Goal: Task Accomplishment & Management: Complete application form

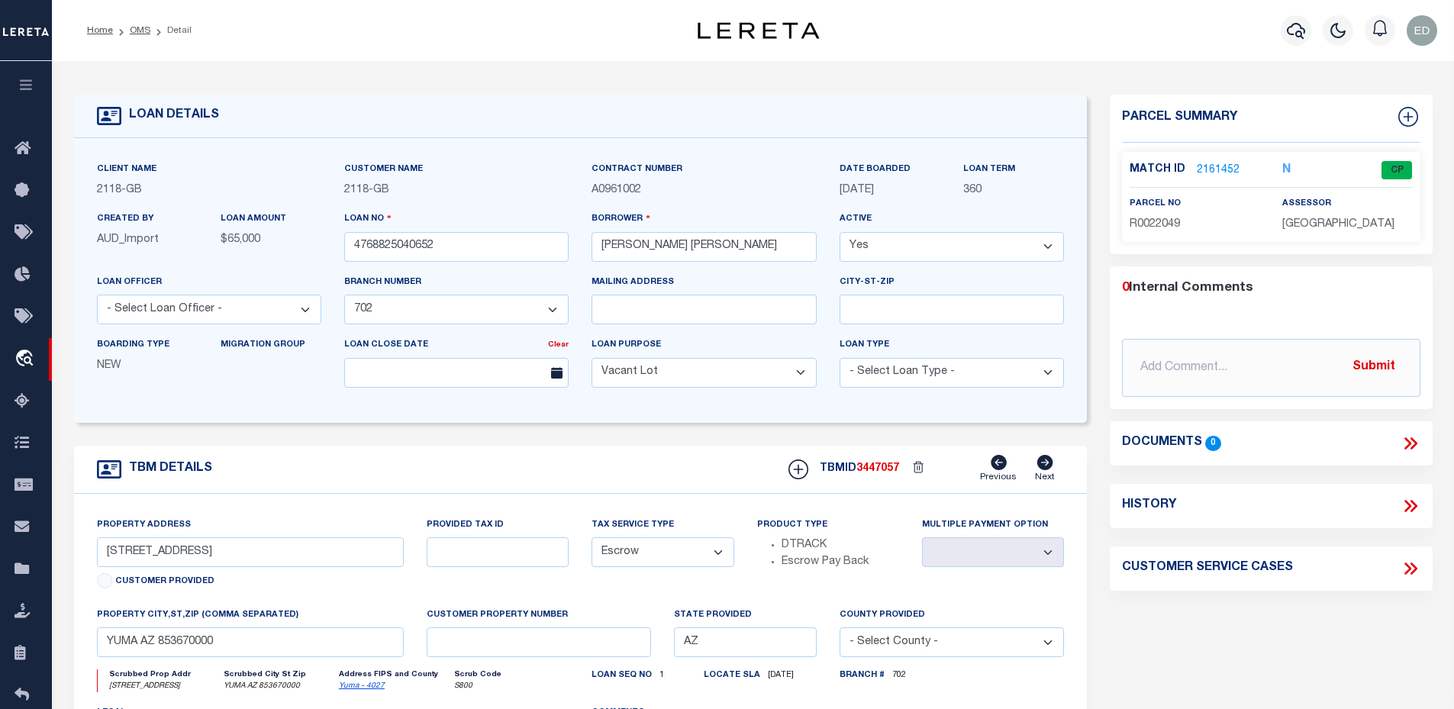
select select "25061"
select select "400"
select select "Escrow"
click at [132, 32] on link "OMS" at bounding box center [140, 30] width 21 height 9
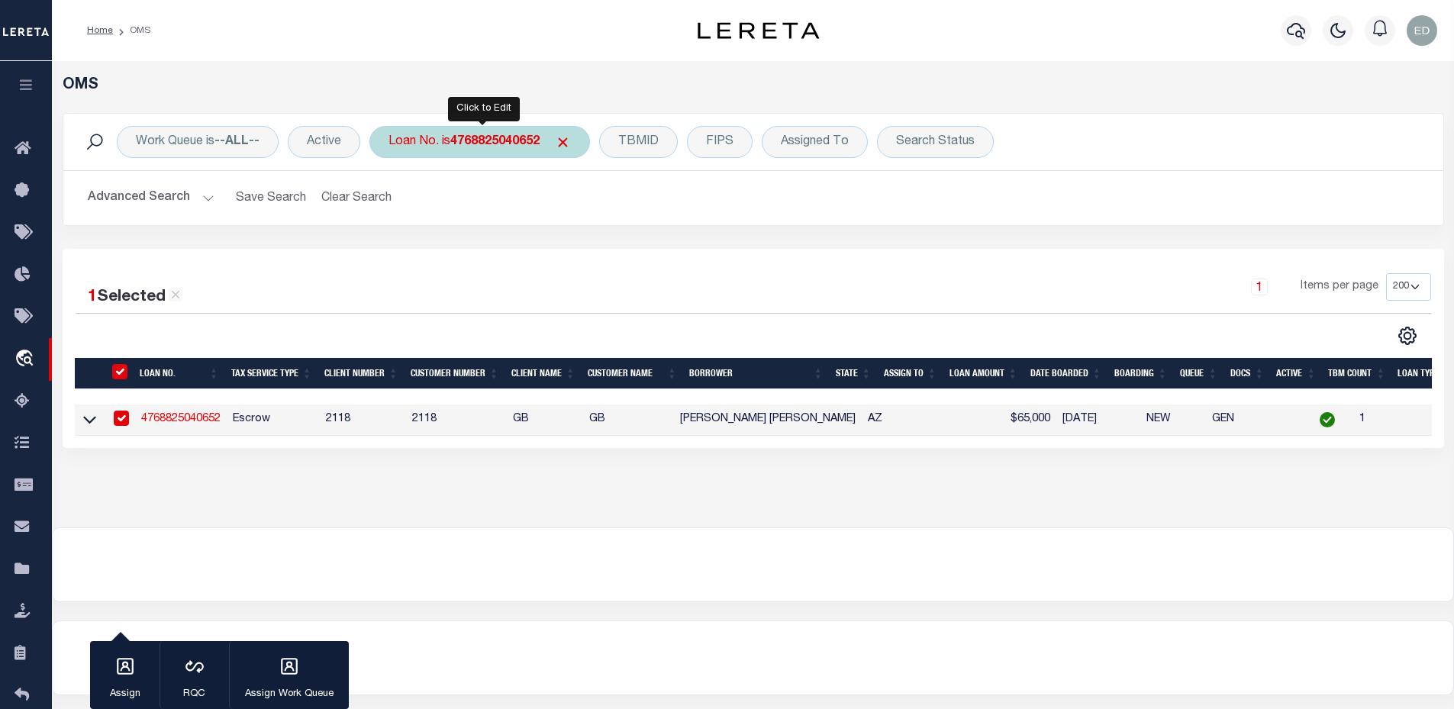
click at [460, 152] on div "Loan No. is 4768825040652" at bounding box center [479, 142] width 221 height 32
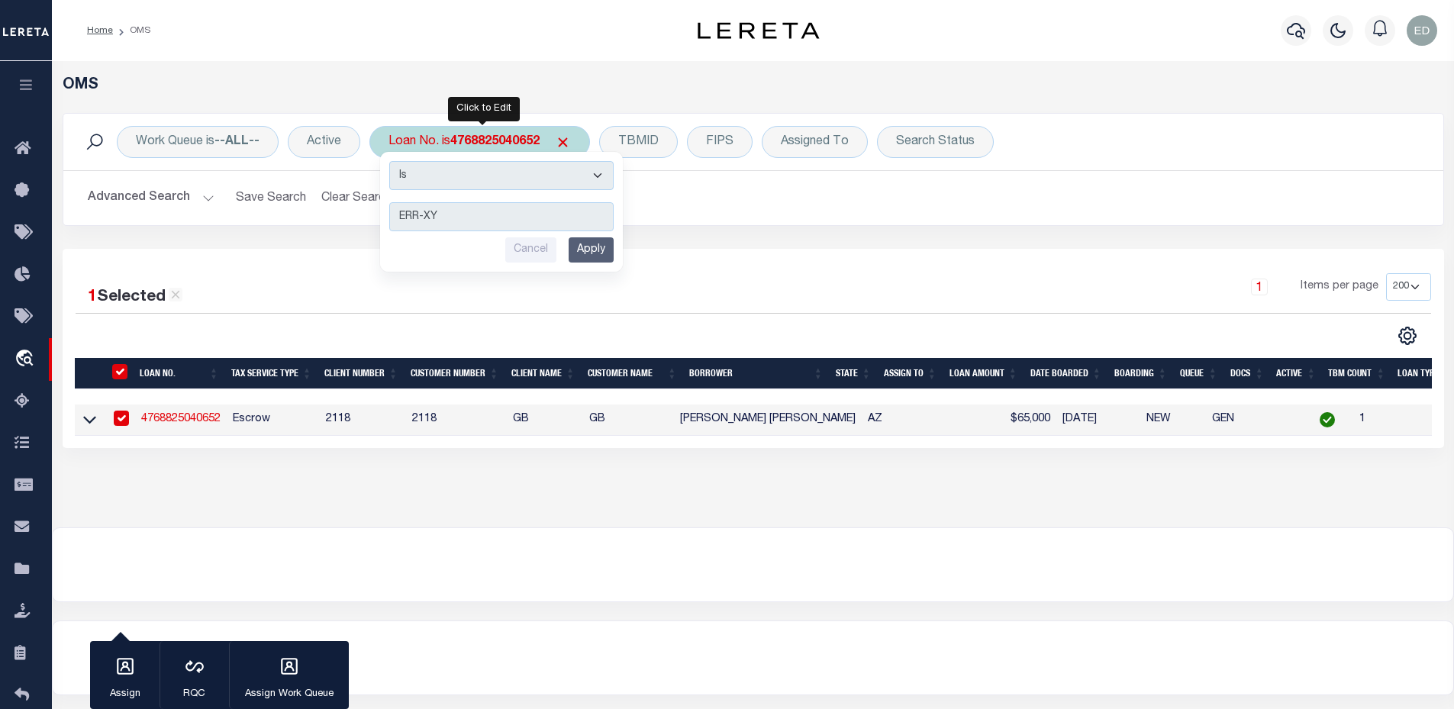
type input "ERR-XY"
click at [453, 173] on select "Is Contains" at bounding box center [501, 175] width 224 height 29
select select "c"
click at [391, 161] on select "Is Contains" at bounding box center [501, 175] width 224 height 29
click at [605, 255] on input "Apply" at bounding box center [591, 249] width 45 height 25
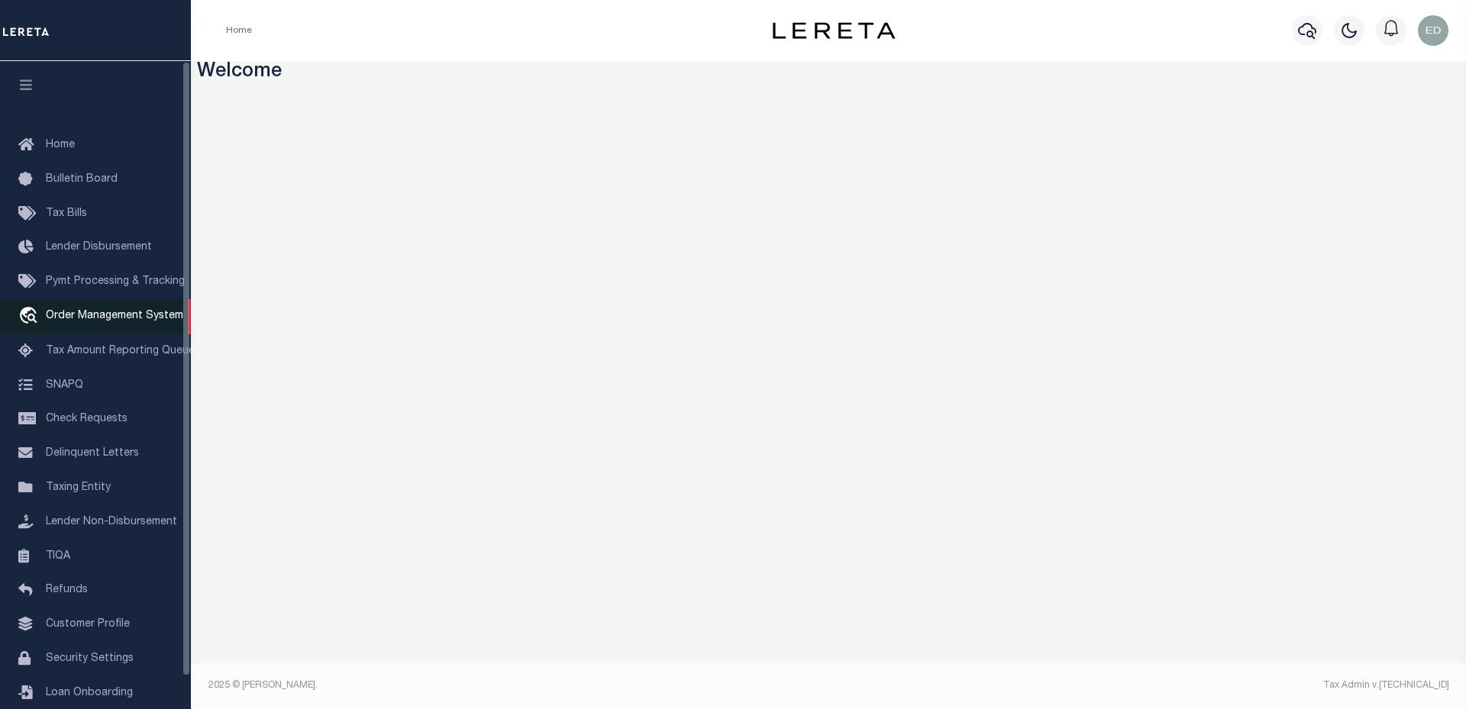
click at [122, 314] on span "Order Management System" at bounding box center [114, 316] width 137 height 11
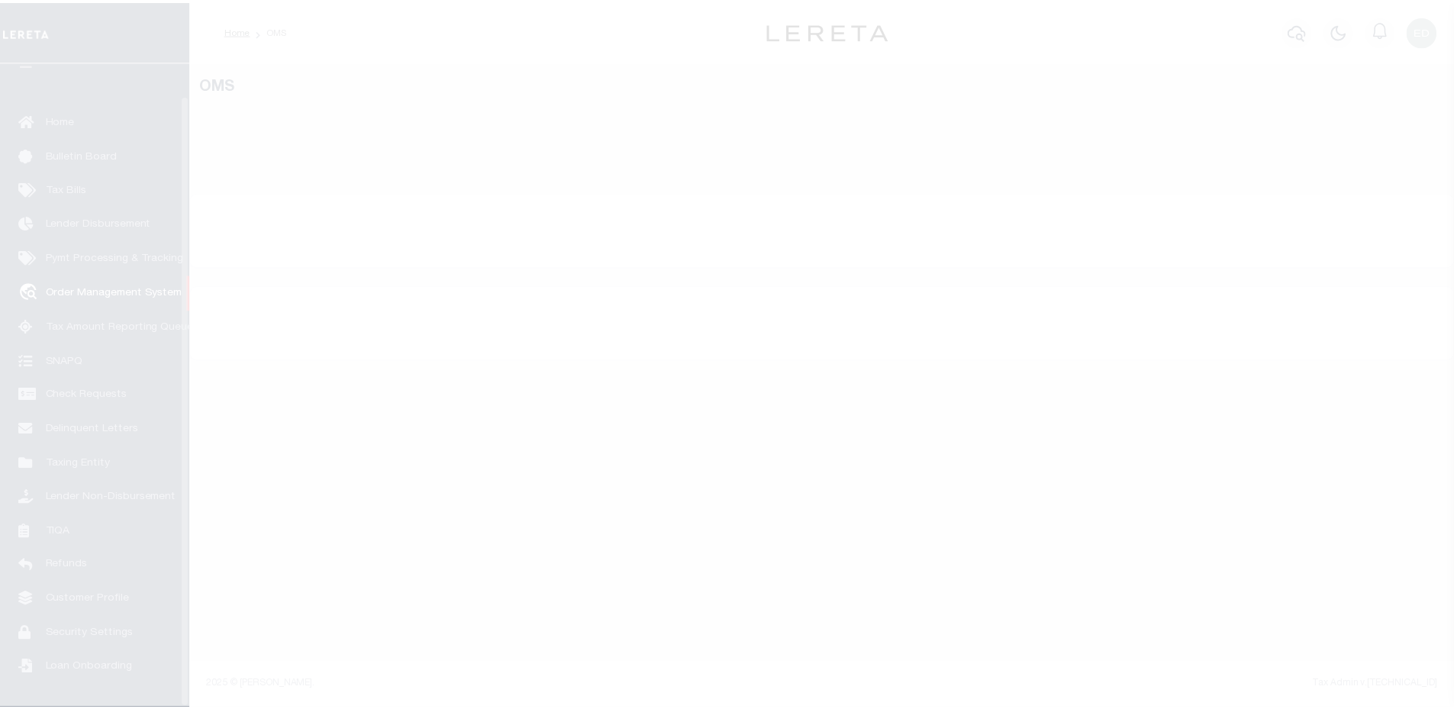
scroll to position [34, 0]
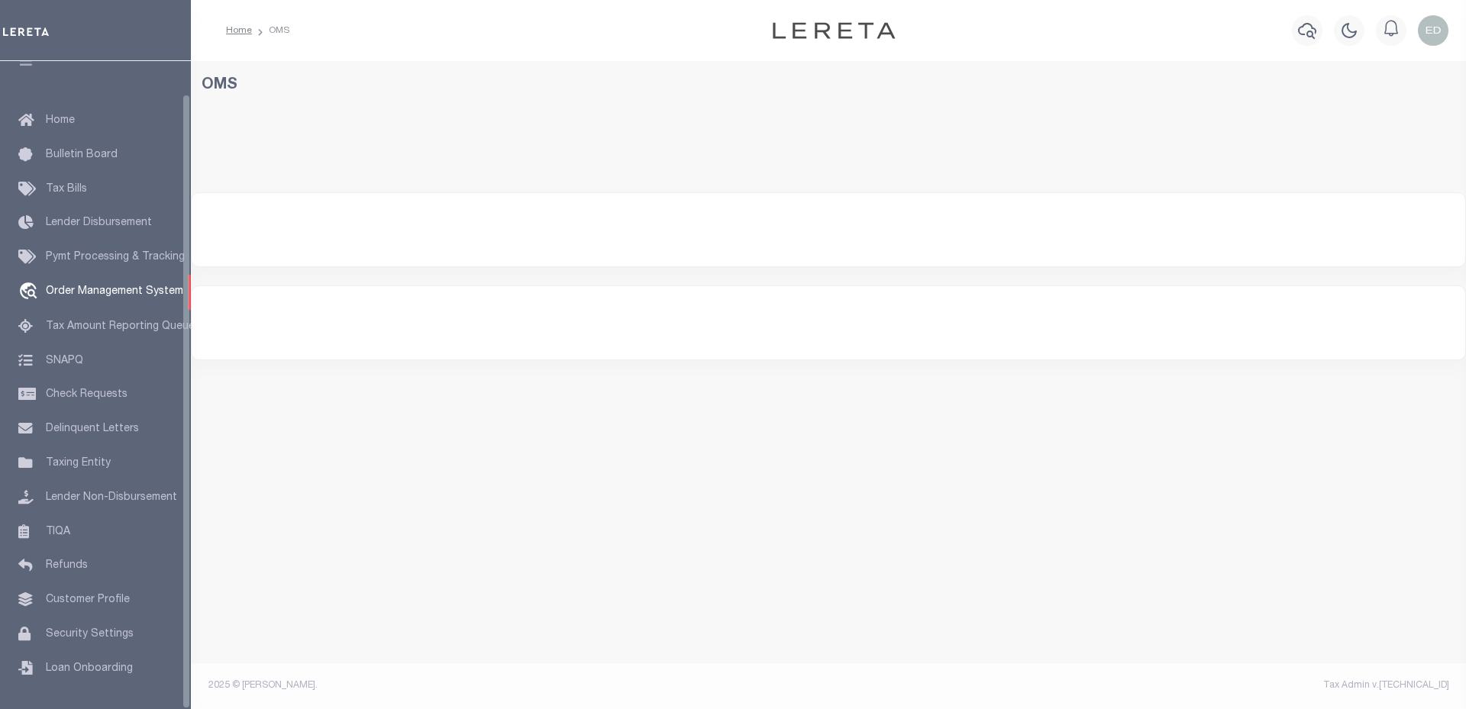
select select "200"
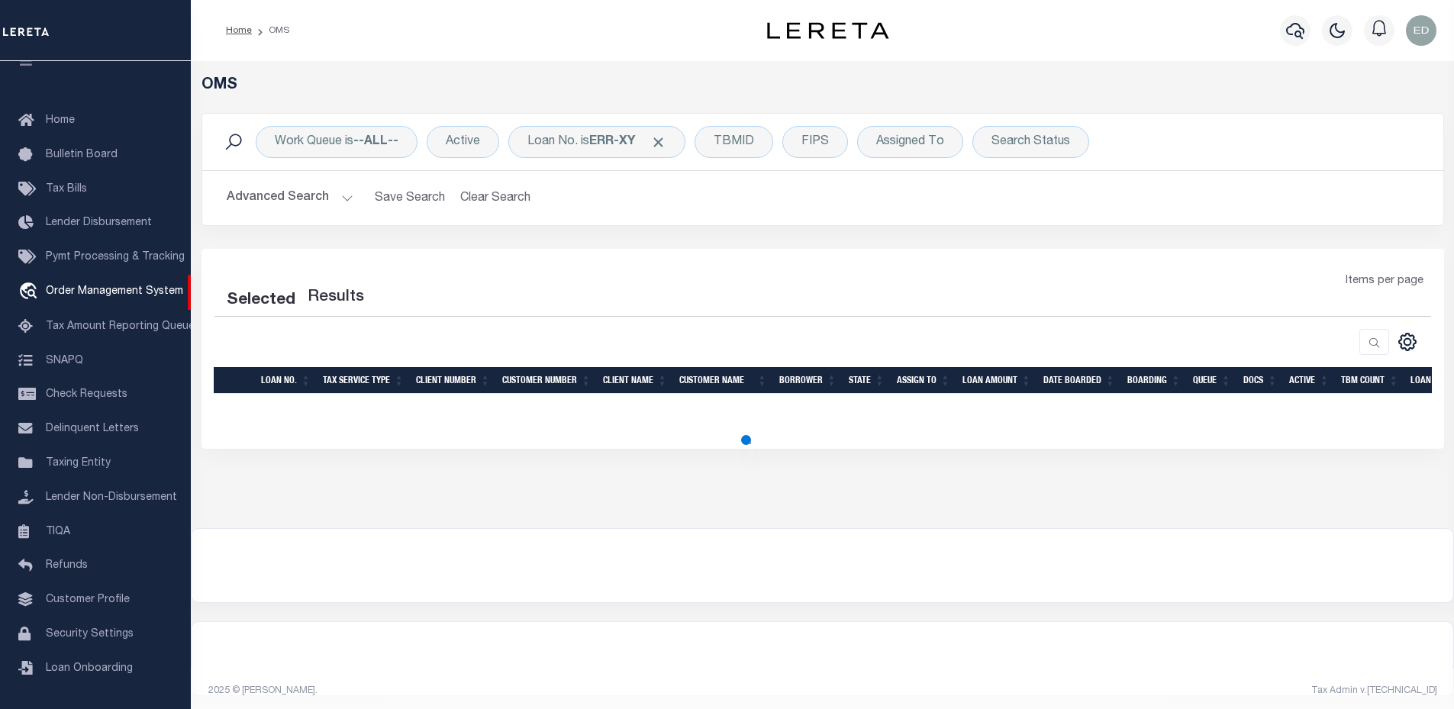
select select "200"
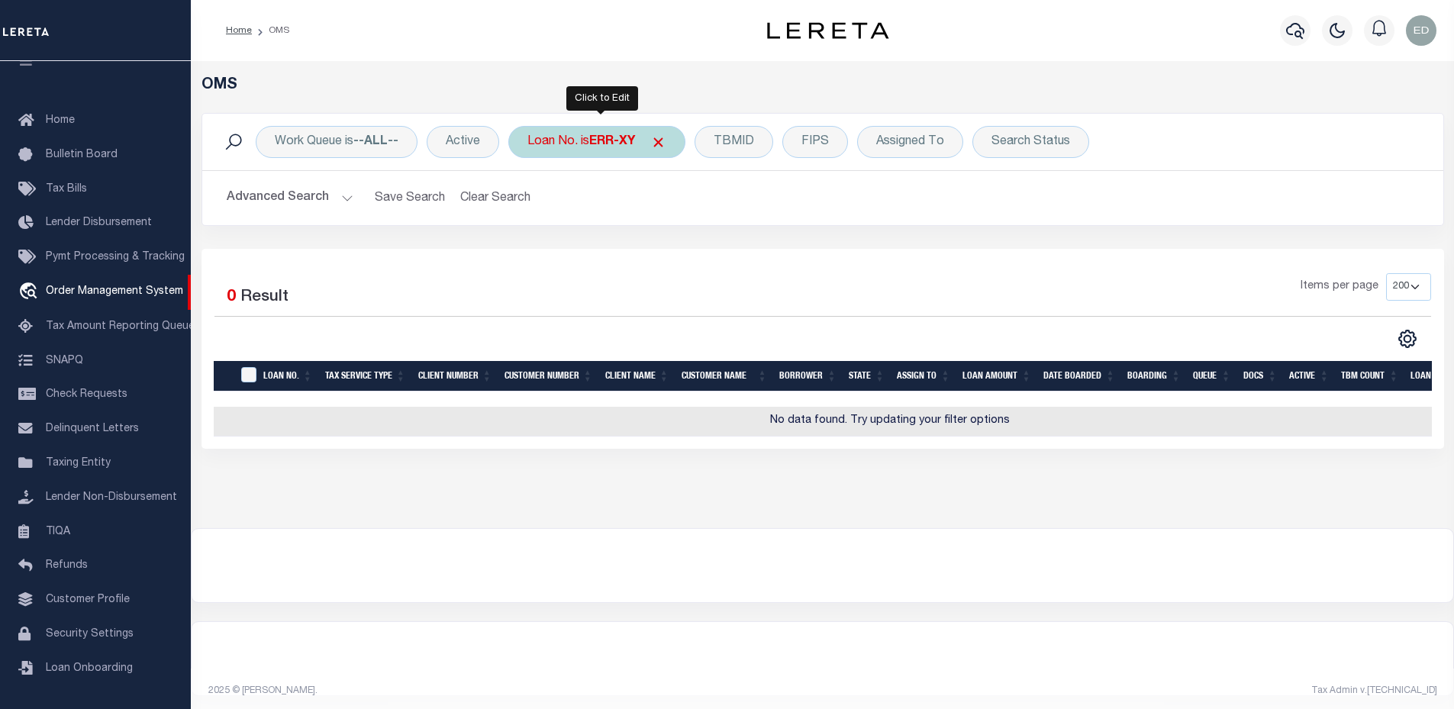
click at [586, 138] on div "Loan No. is ERR-XY" at bounding box center [596, 142] width 177 height 32
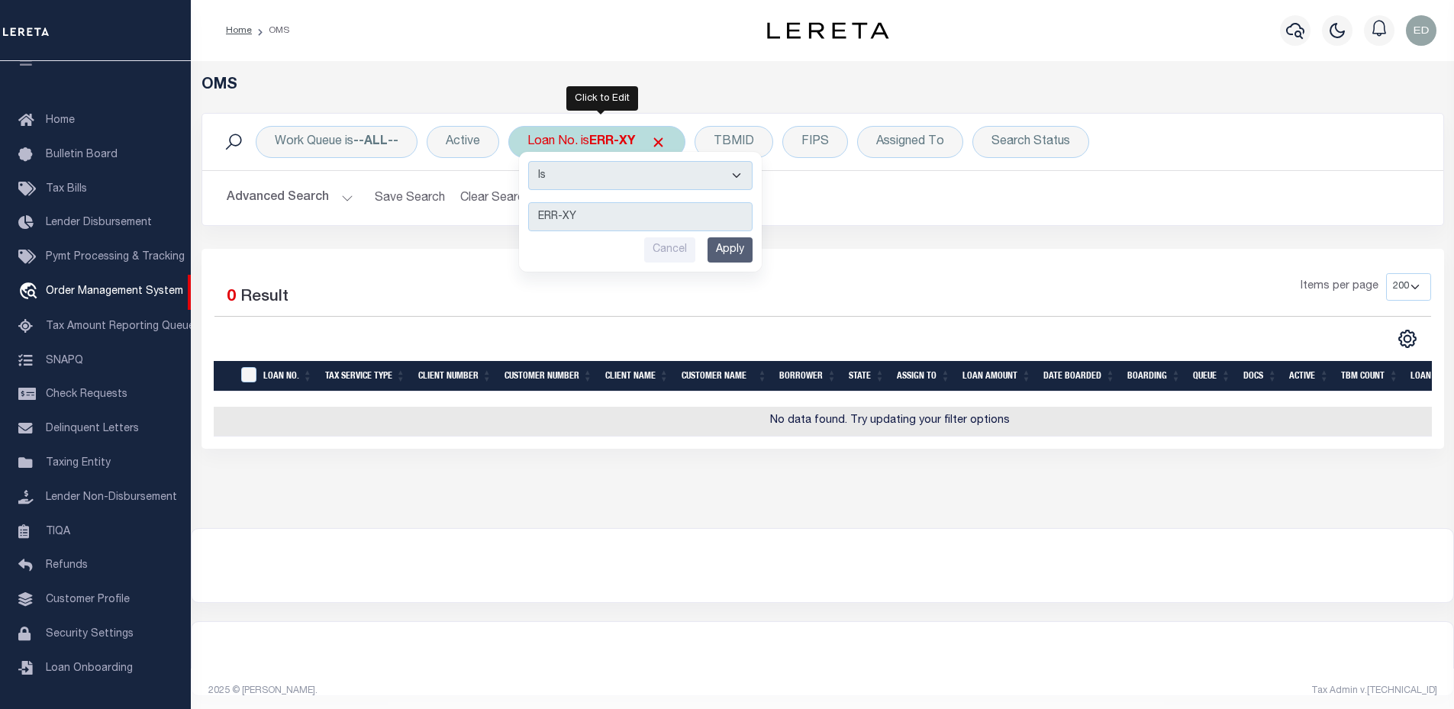
click at [589, 169] on select "Is Contains" at bounding box center [640, 175] width 224 height 29
select select "c"
click at [530, 161] on select "Is Contains" at bounding box center [640, 175] width 224 height 29
click at [737, 247] on input "Apply" at bounding box center [730, 249] width 45 height 25
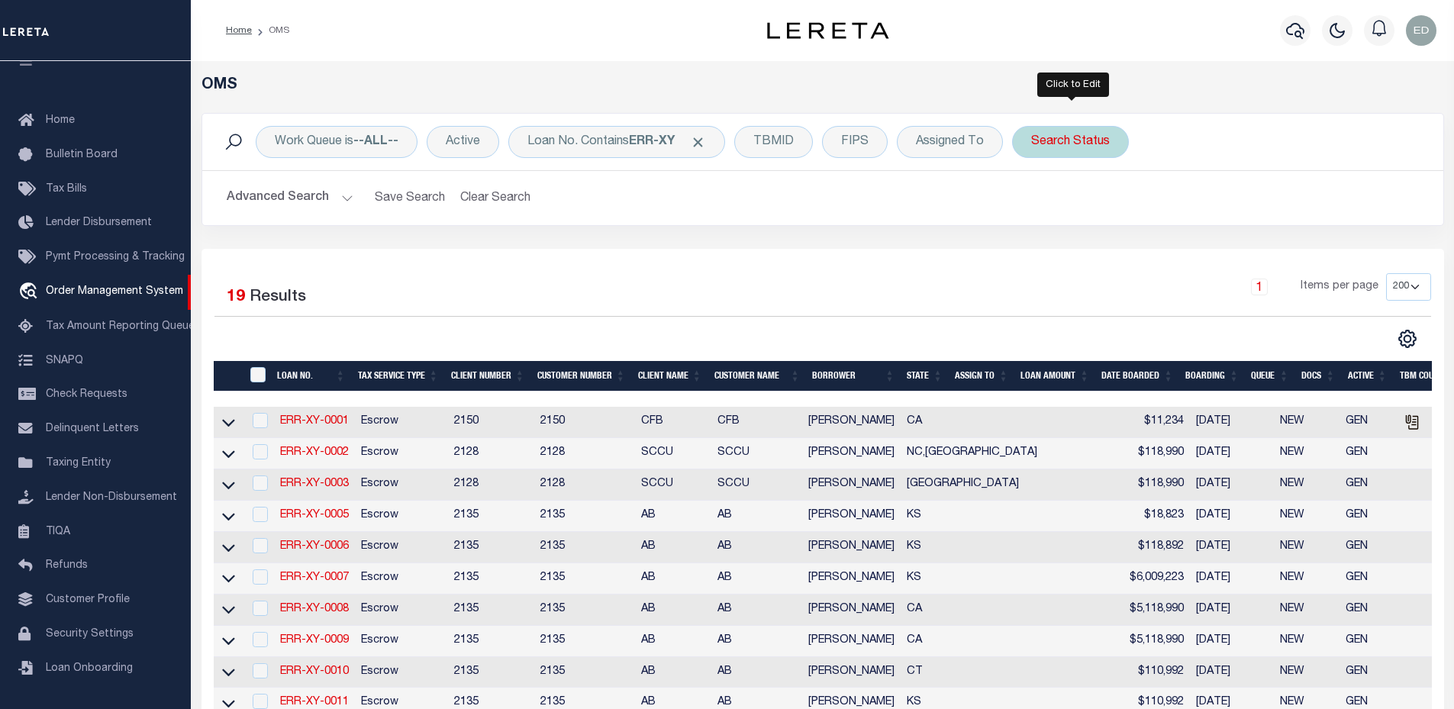
click at [1038, 155] on div "Search Status" at bounding box center [1070, 142] width 117 height 32
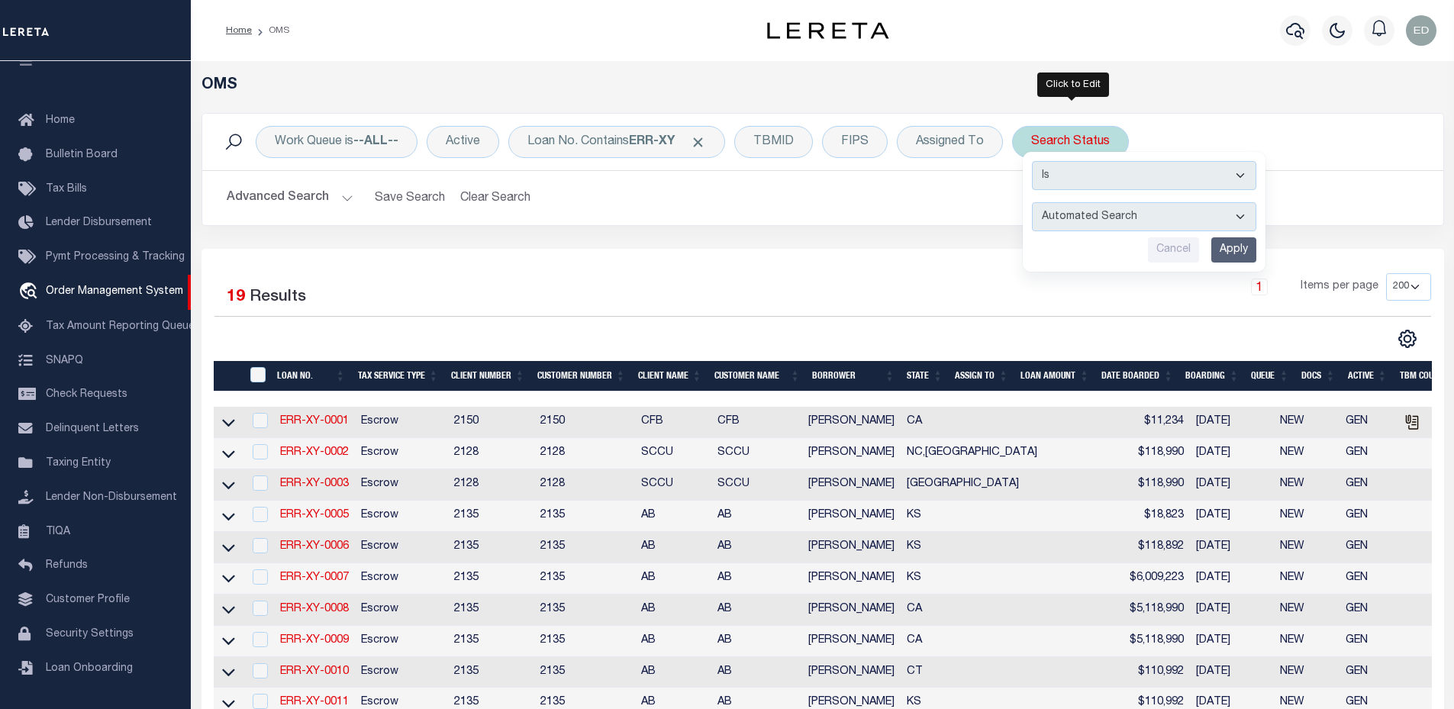
click at [1065, 209] on select "Automated Search Bad Parcel Complete Duplicate Parcel High Dollar Reporting In …" at bounding box center [1144, 216] width 224 height 29
select select "ND"
click at [1034, 202] on select "Automated Search Bad Parcel Complete Duplicate Parcel High Dollar Reporting In …" at bounding box center [1144, 216] width 224 height 29
click at [1245, 244] on input "Apply" at bounding box center [1233, 249] width 45 height 25
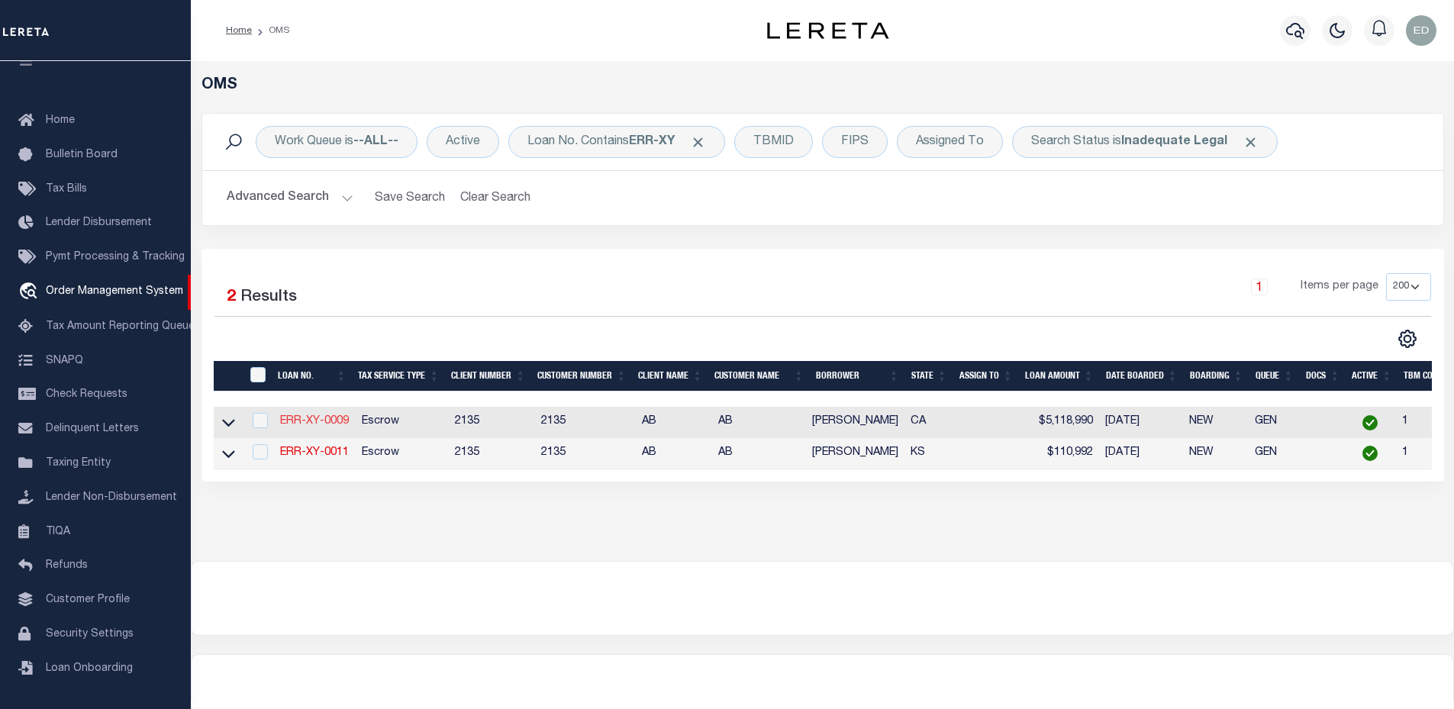
click at [336, 425] on link "ERR-XY-0009" at bounding box center [314, 421] width 69 height 11
type input "ERR-XY-0009"
type input "Morticia Addams"
select select
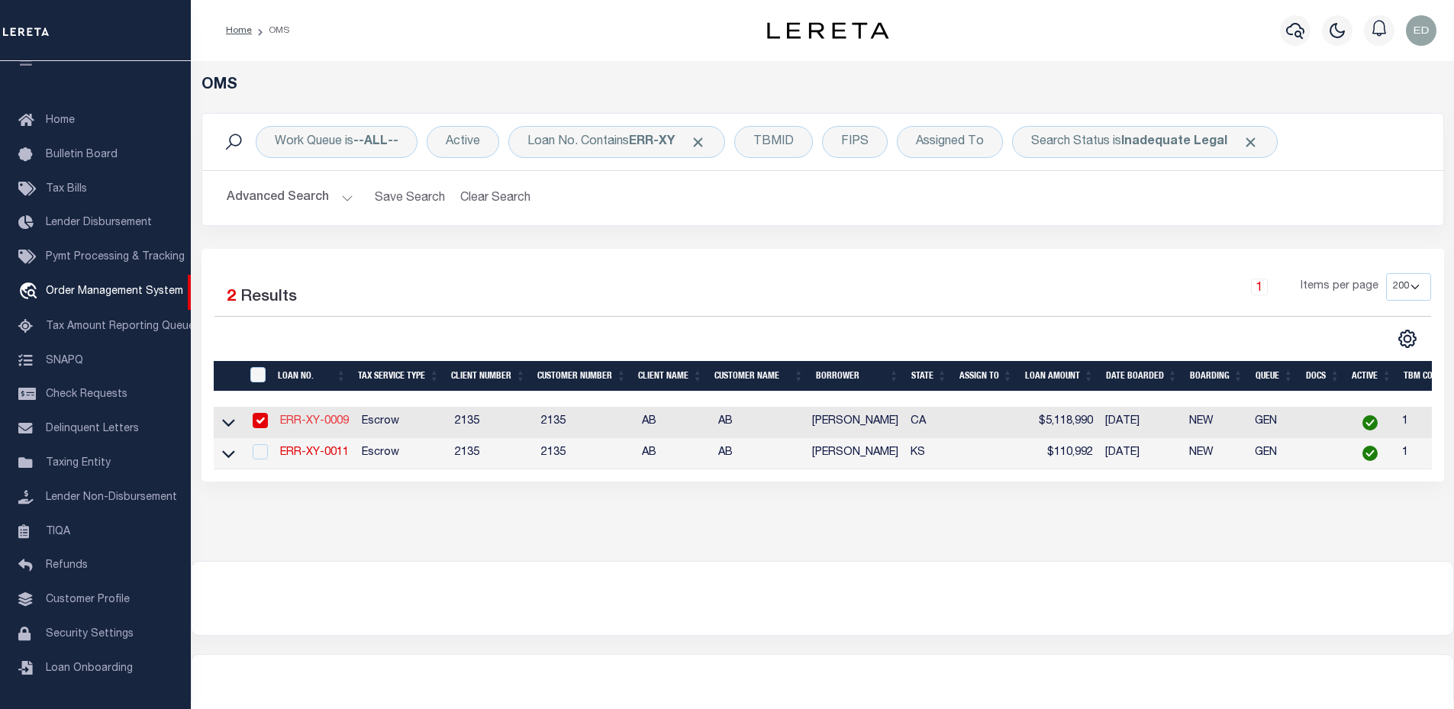
type input "09/14/2025"
select select "10"
select select "Escrow"
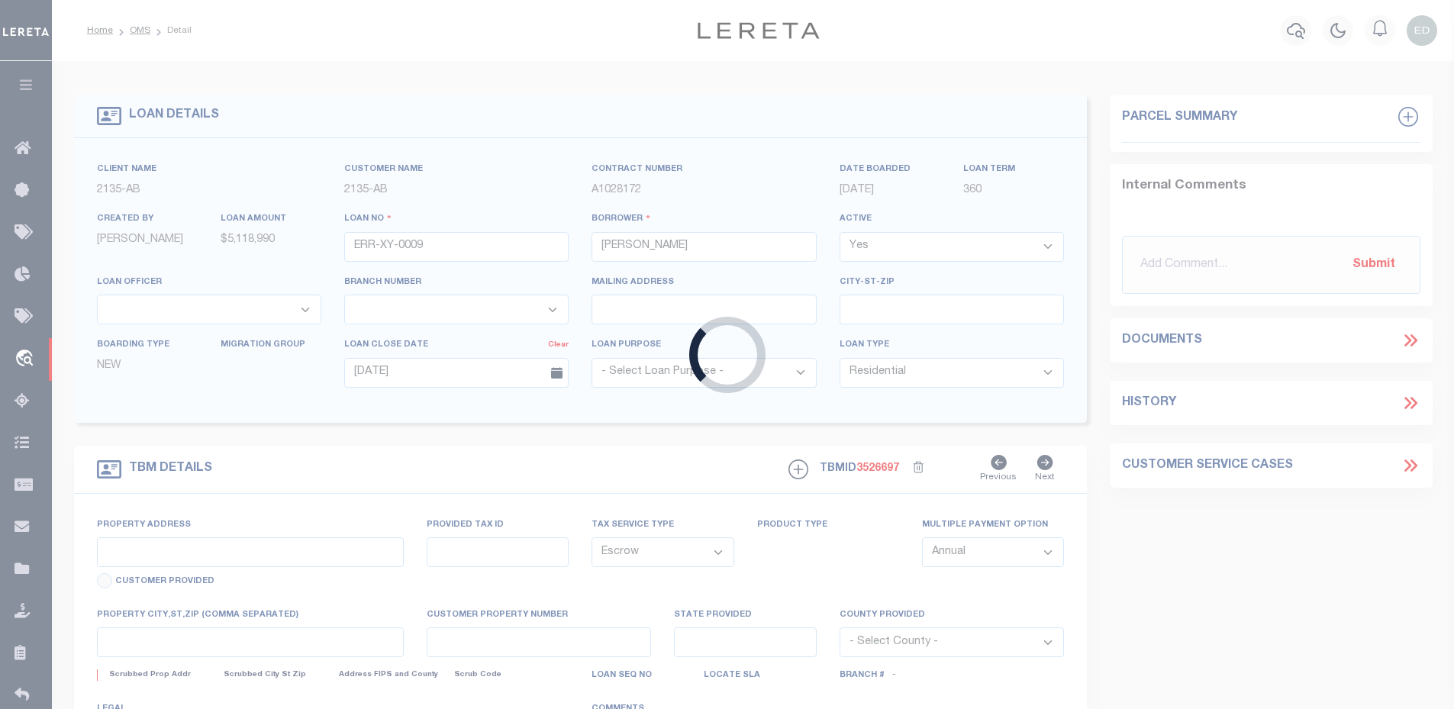
type input "15917 VIA DEL SOL"
select select
type input "SAN LORENZO CA 94580-2435"
type input "CA"
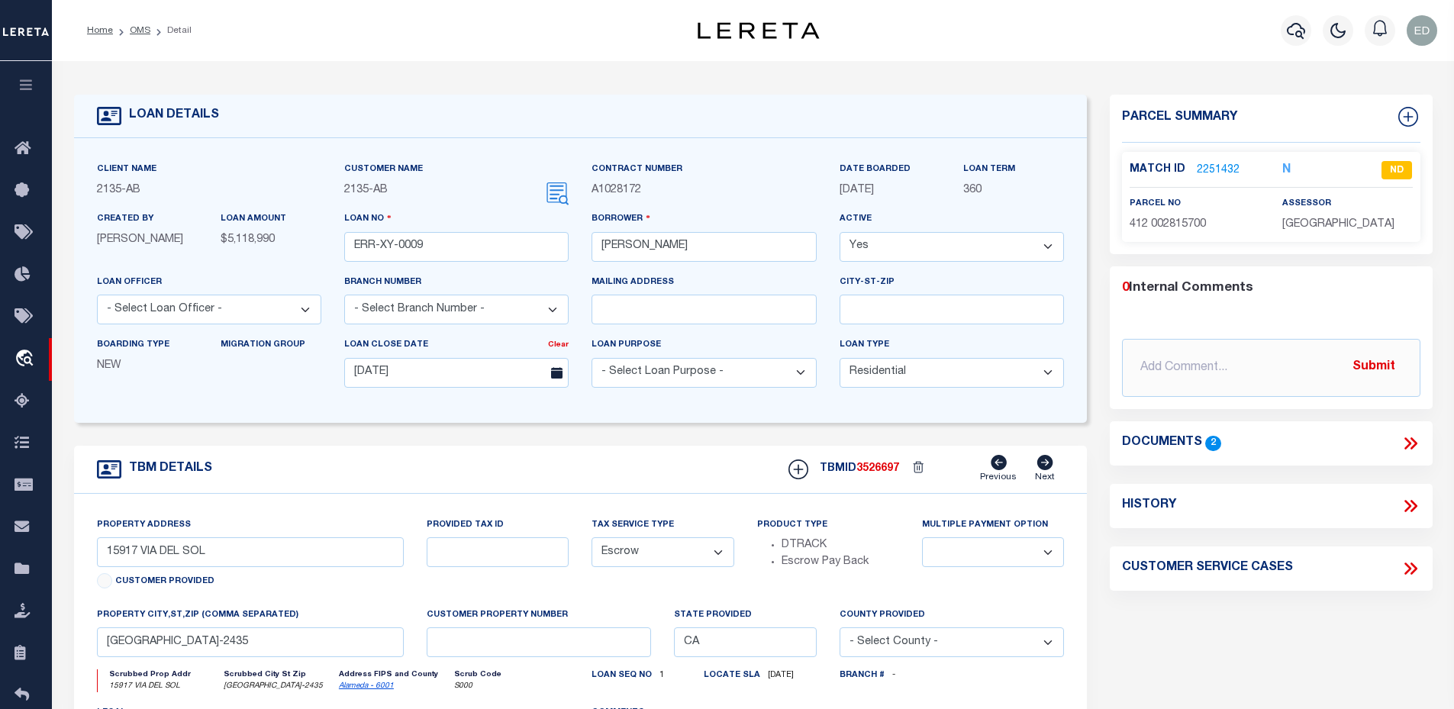
click at [1416, 435] on icon at bounding box center [1411, 444] width 20 height 20
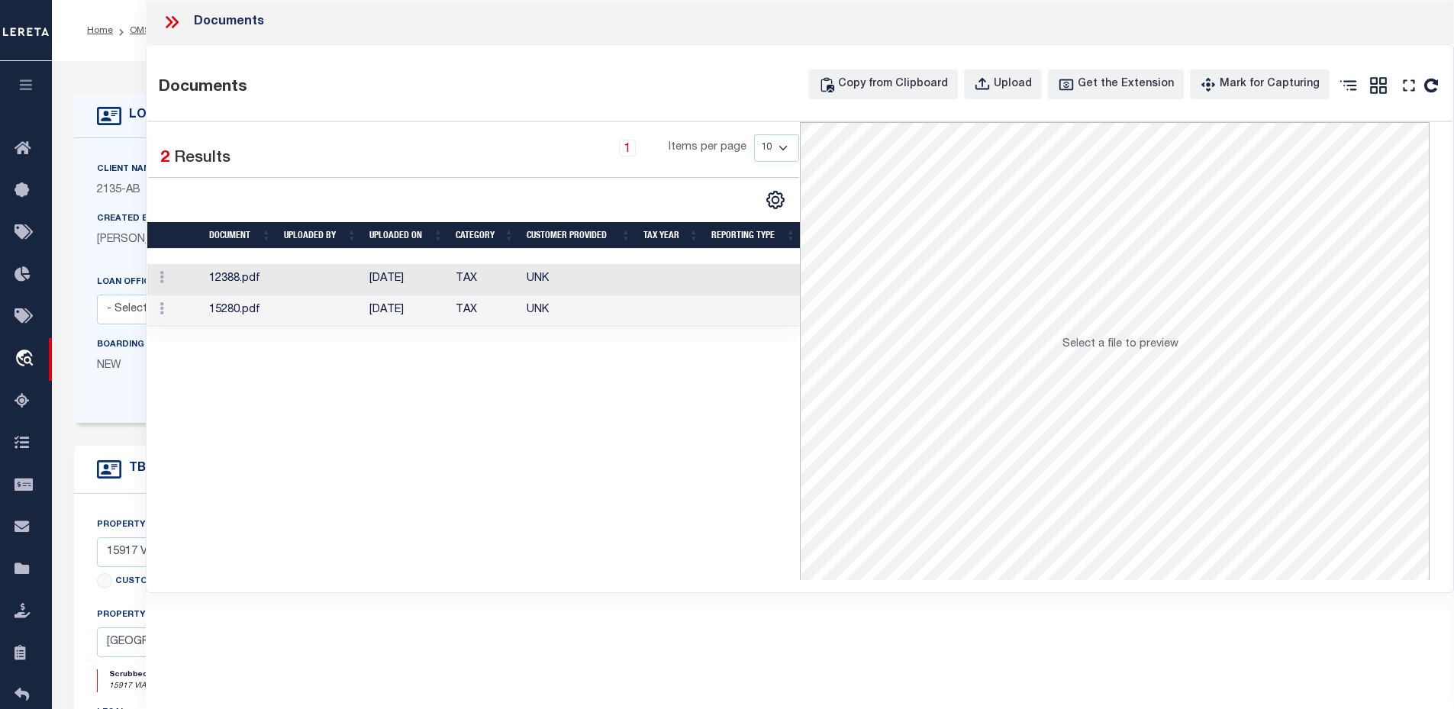
click at [165, 18] on icon at bounding box center [172, 22] width 20 height 20
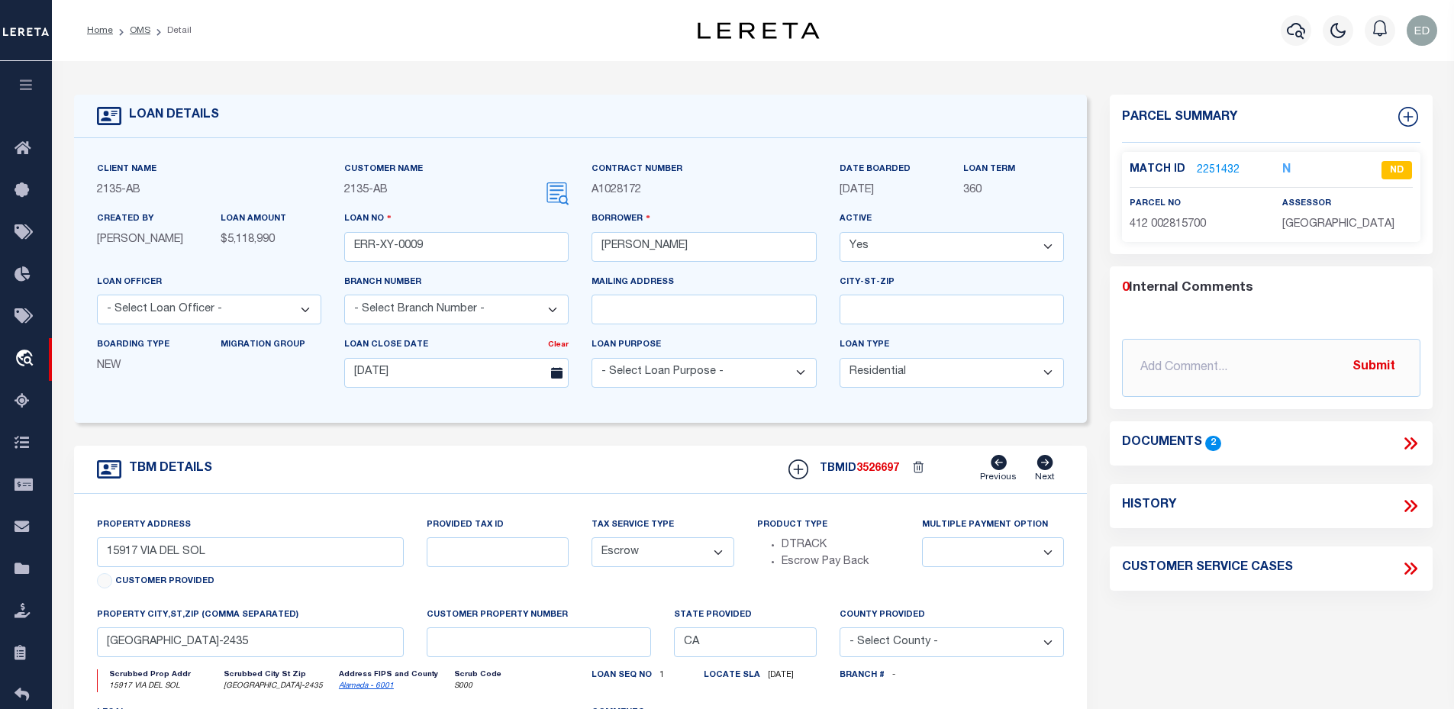
scroll to position [76, 0]
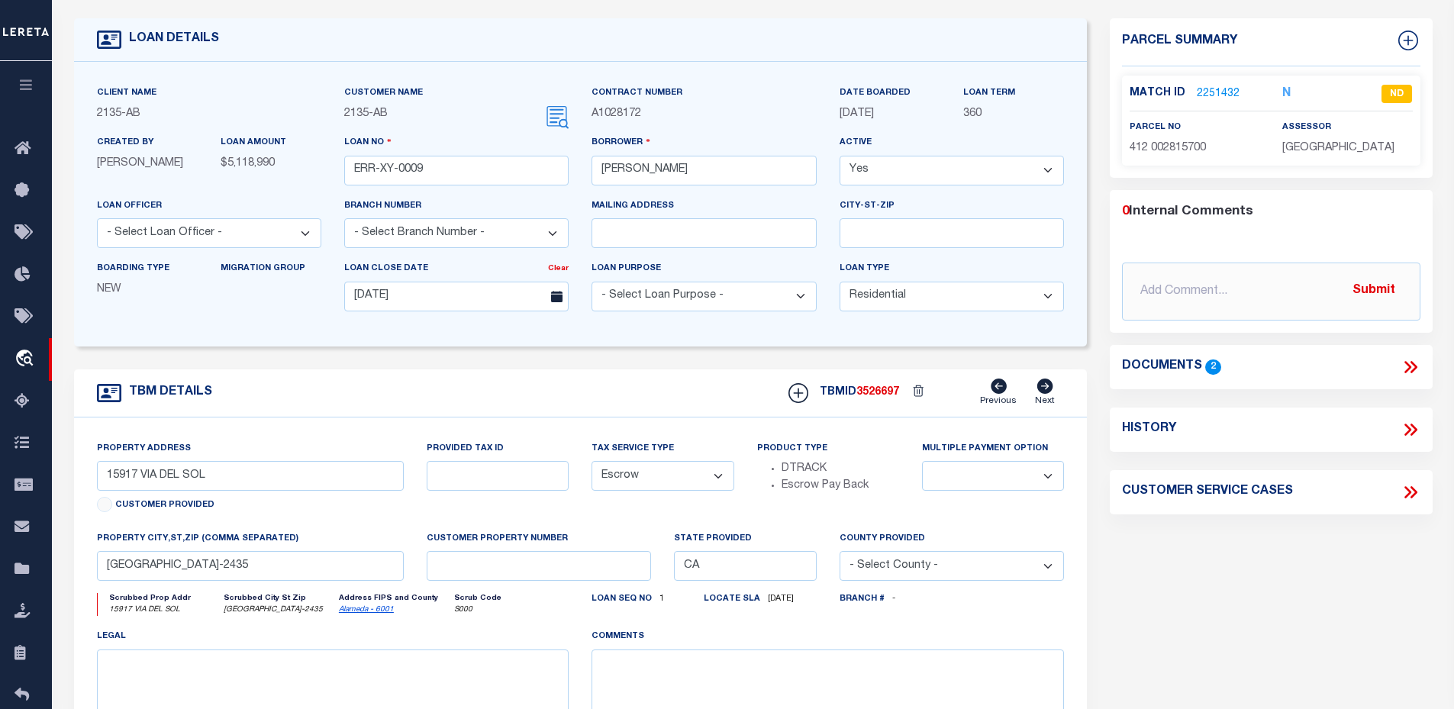
click at [780, 603] on span "09/19/2025" at bounding box center [777, 599] width 34 height 8
drag, startPoint x: 768, startPoint y: 604, endPoint x: 807, endPoint y: 604, distance: 38.9
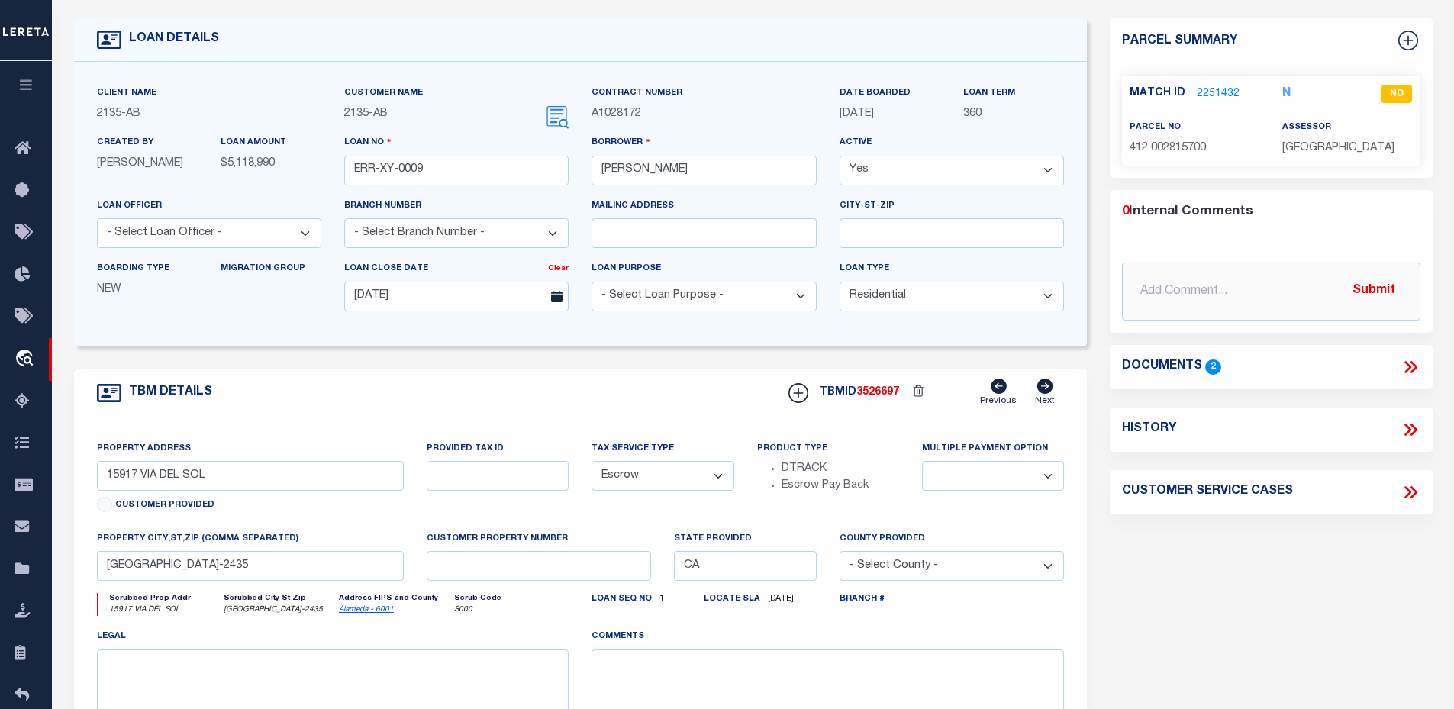
click at [794, 603] on span "09/19/2025" at bounding box center [777, 599] width 34 height 8
copy span "09/19/202"
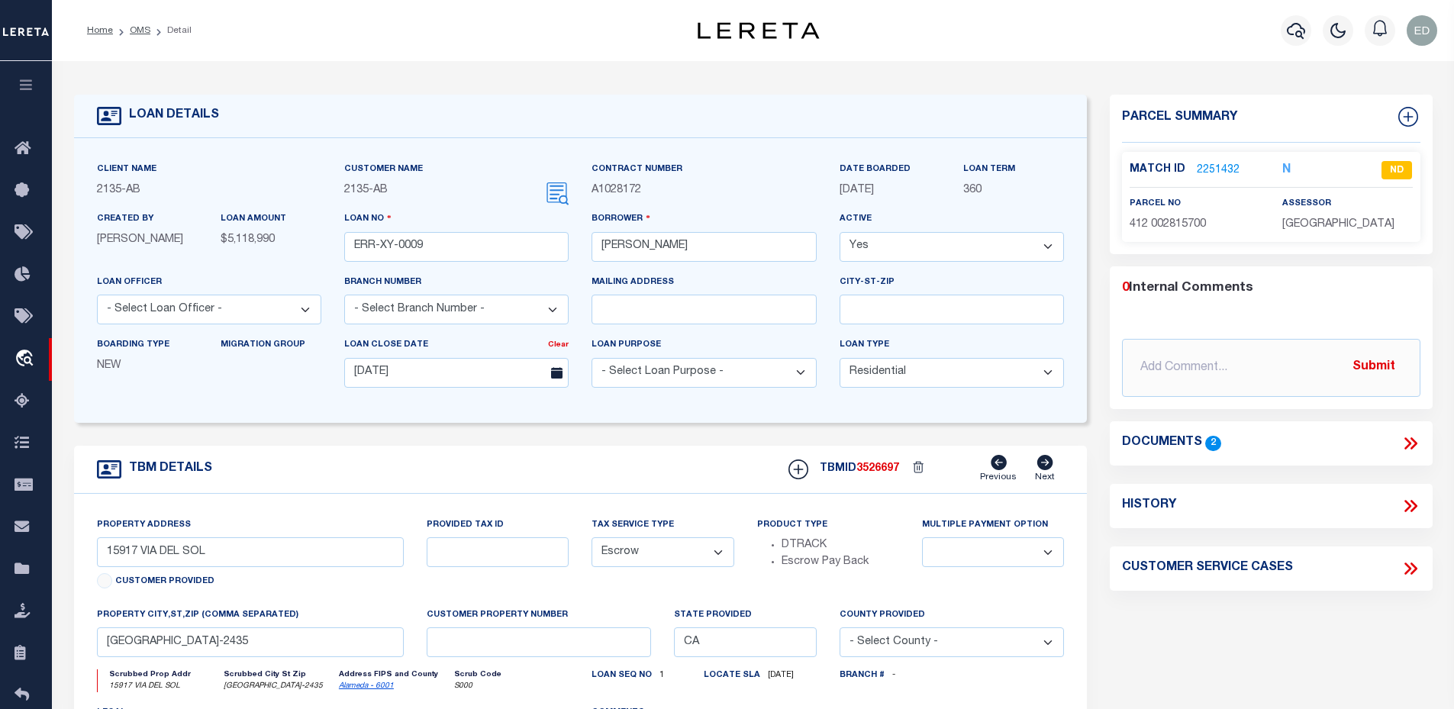
click at [1404, 444] on icon at bounding box center [1411, 444] width 20 height 20
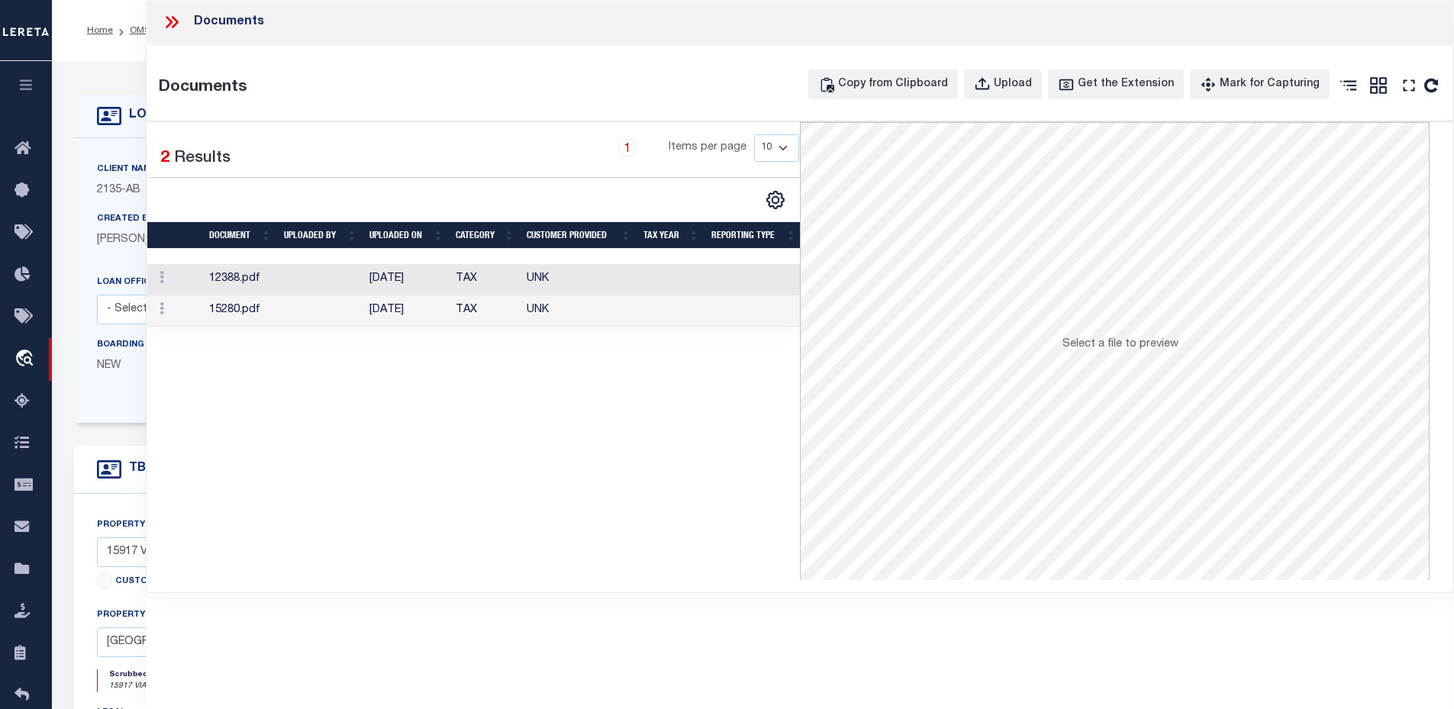
click at [1016, 100] on div "Copy from Clipboard Upload Get the Extension Mark for Capturing Got it Print" at bounding box center [1124, 88] width 633 height 39
click at [1018, 95] on button "Upload" at bounding box center [1003, 84] width 78 height 30
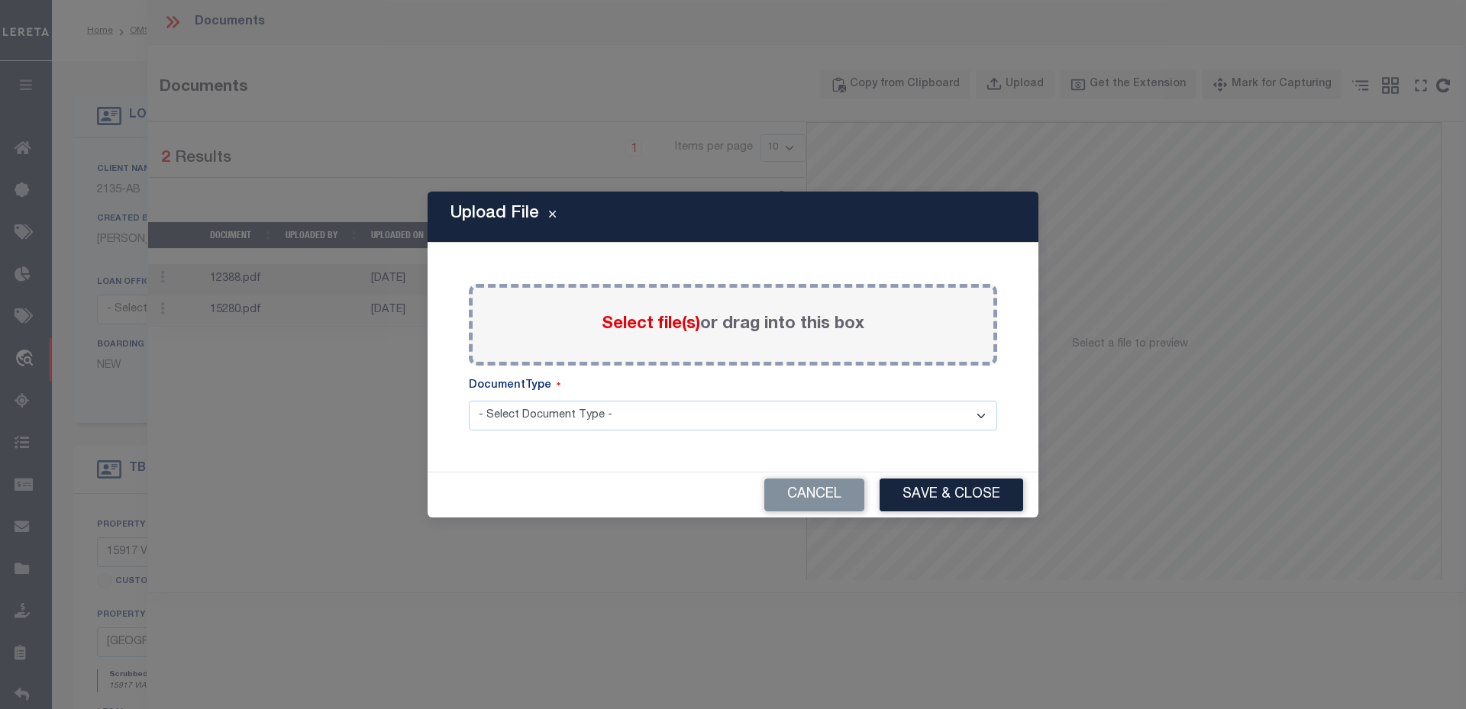
click at [655, 333] on span "Select file(s)" at bounding box center [651, 324] width 98 height 17
click at [0, 0] on input "Select file(s) or drag into this box" at bounding box center [0, 0] width 0 height 0
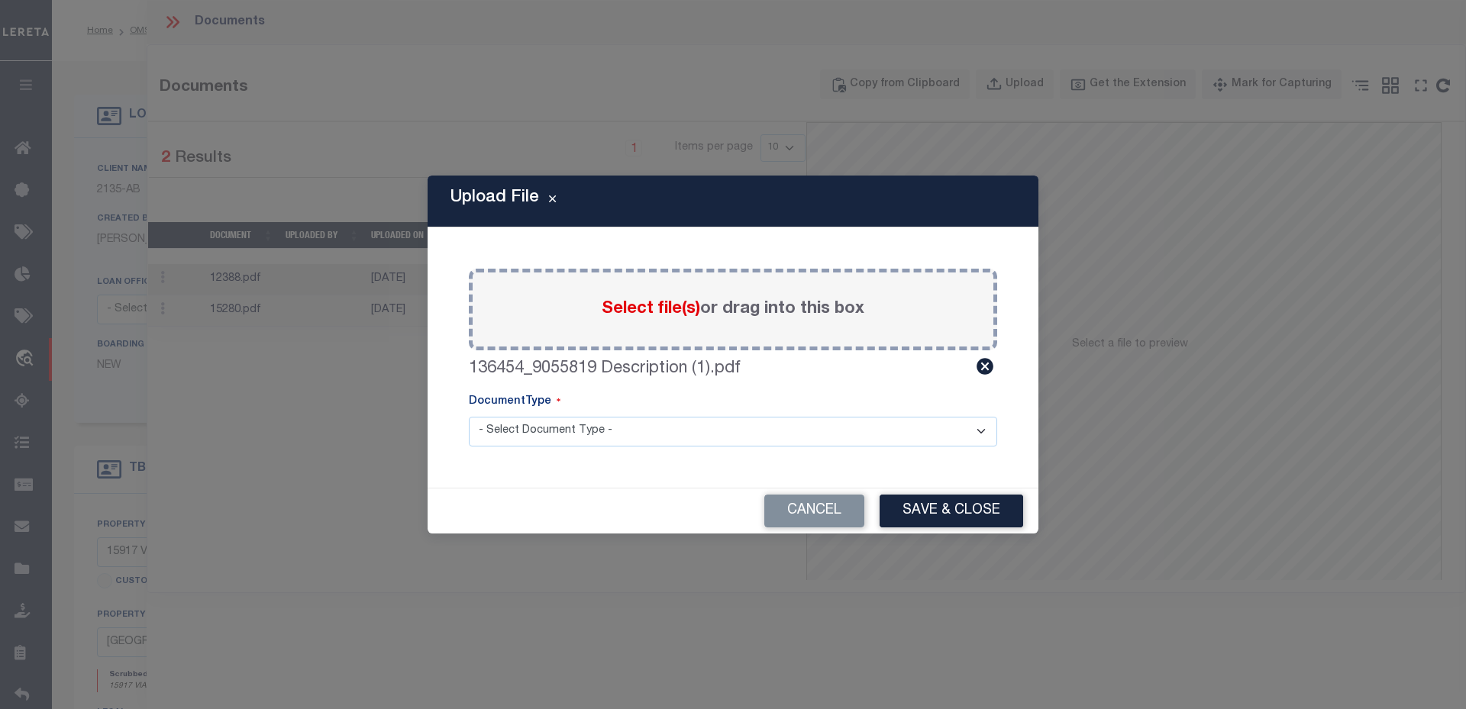
click at [566, 446] on select "- Select Document Type - TAX SERVICE DOCUMENTS" at bounding box center [733, 432] width 528 height 30
select select "TAX"
click at [469, 417] on select "- Select Document Type - TAX SERVICE DOCUMENTS" at bounding box center [733, 432] width 528 height 30
click at [975, 504] on button "Save & Close" at bounding box center [951, 511] width 144 height 33
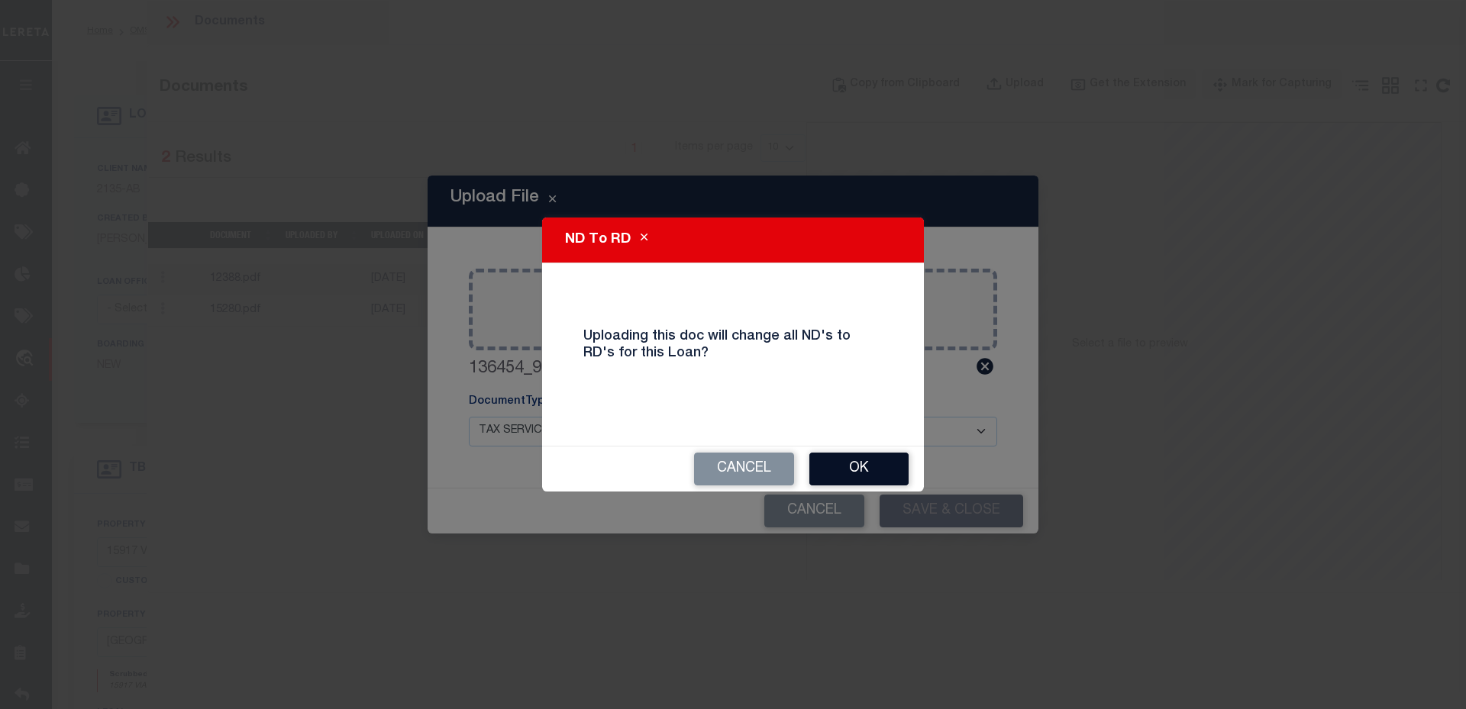
click at [869, 463] on button "OK" at bounding box center [858, 469] width 99 height 33
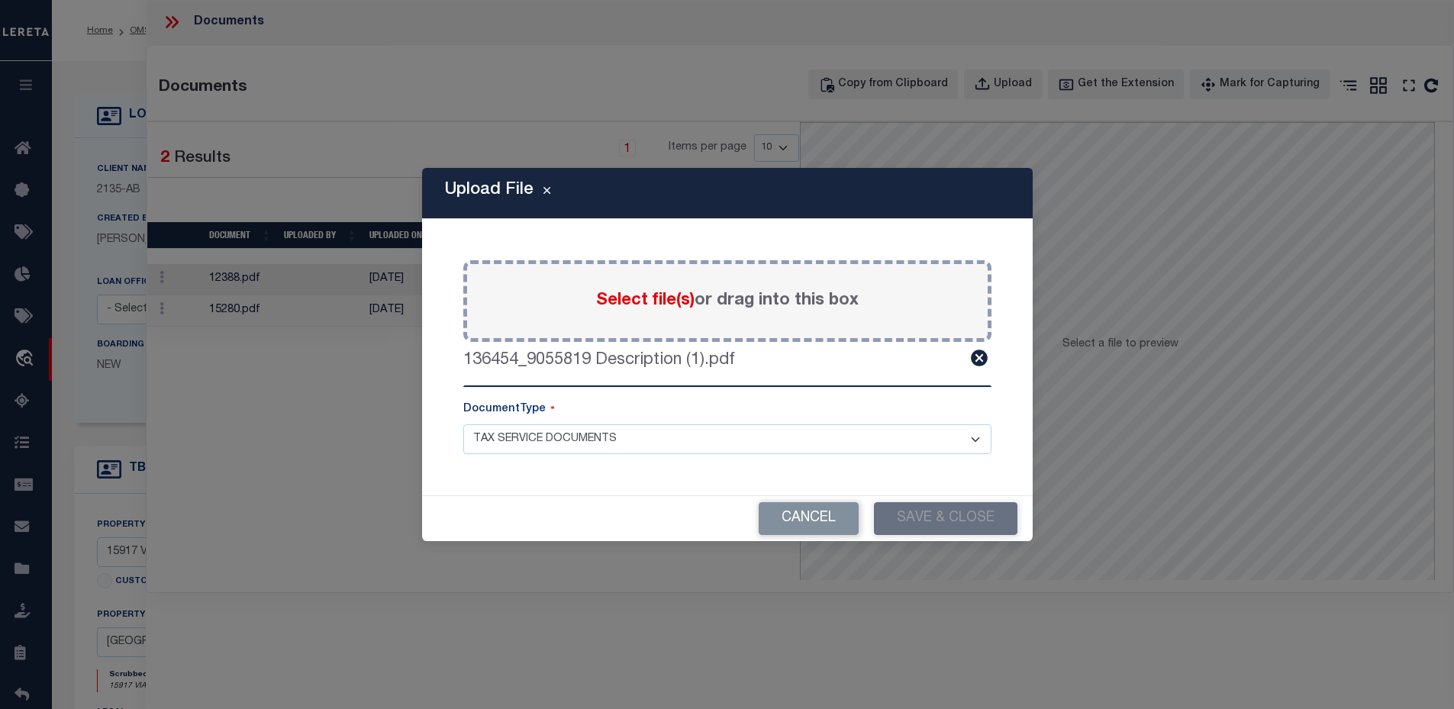
select select
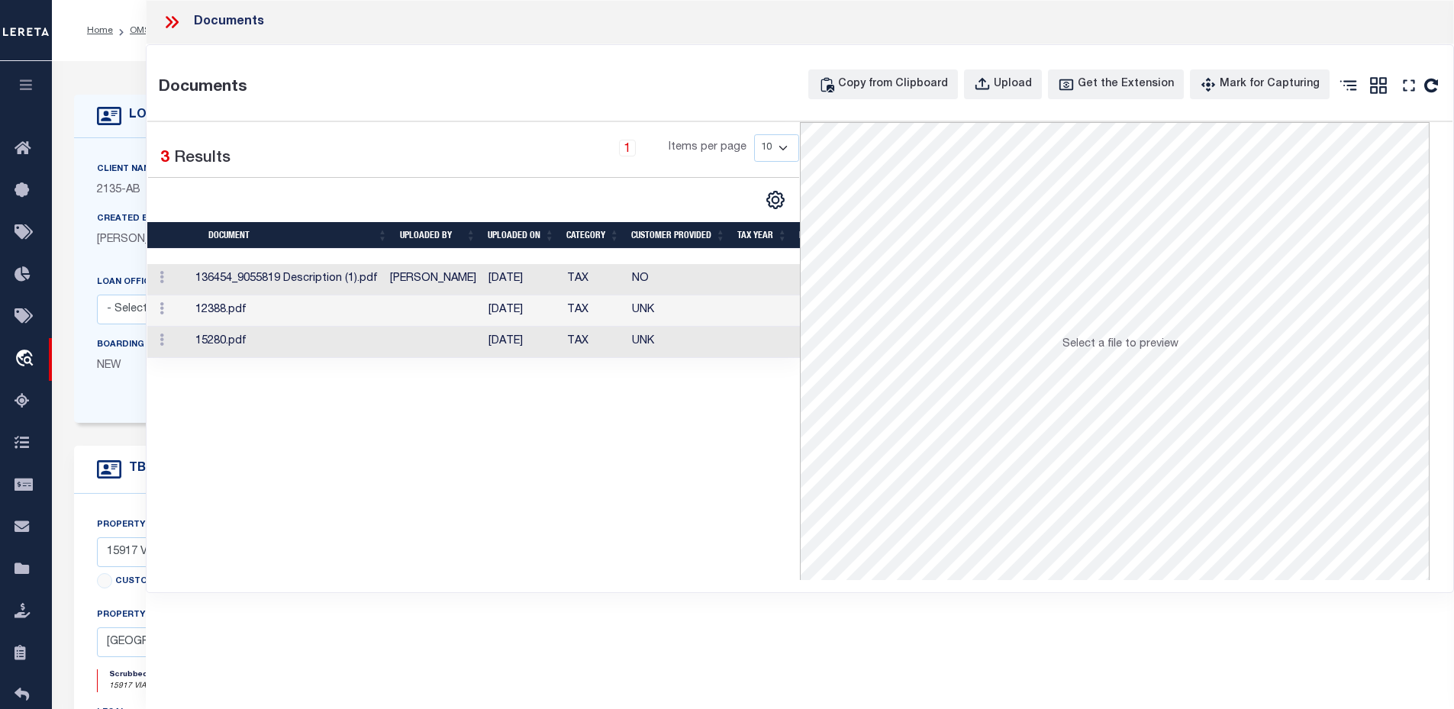
click at [164, 20] on icon at bounding box center [172, 22] width 20 height 20
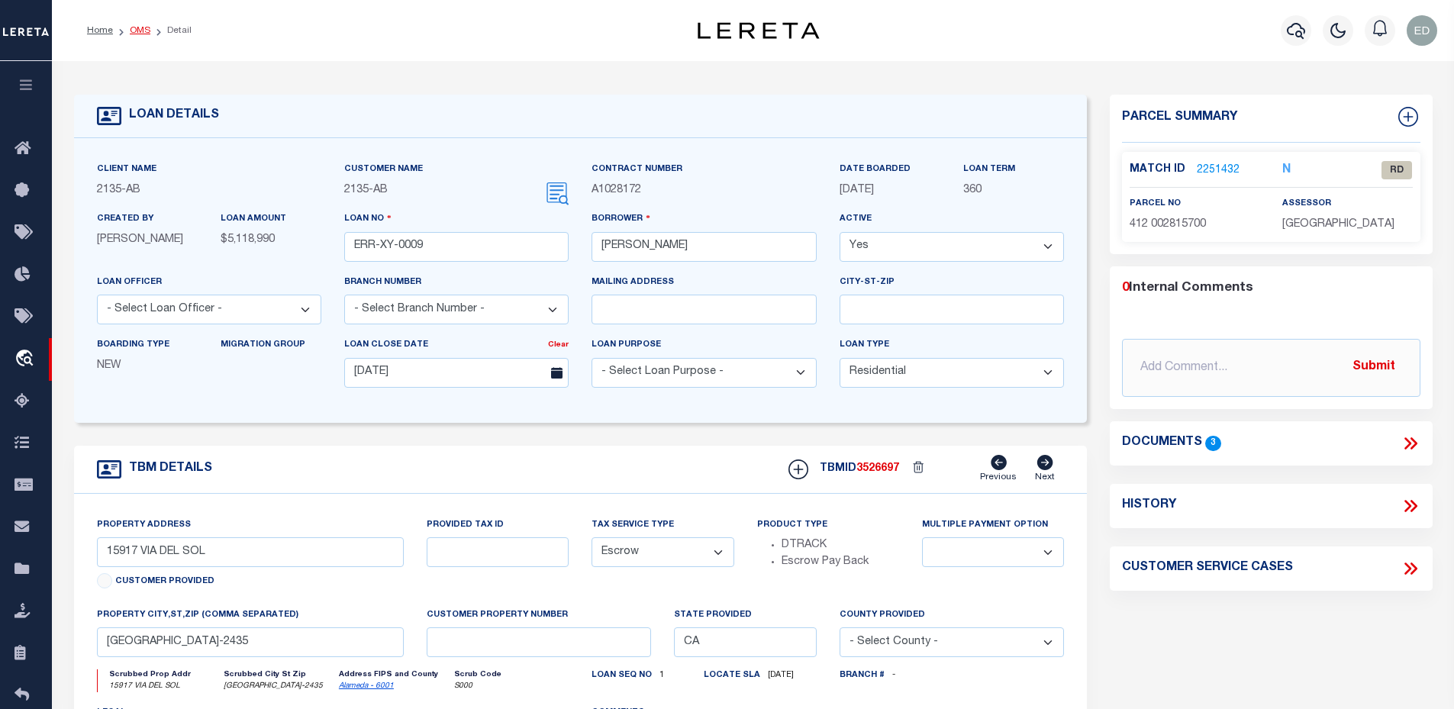
click at [135, 29] on link "OMS" at bounding box center [140, 30] width 21 height 9
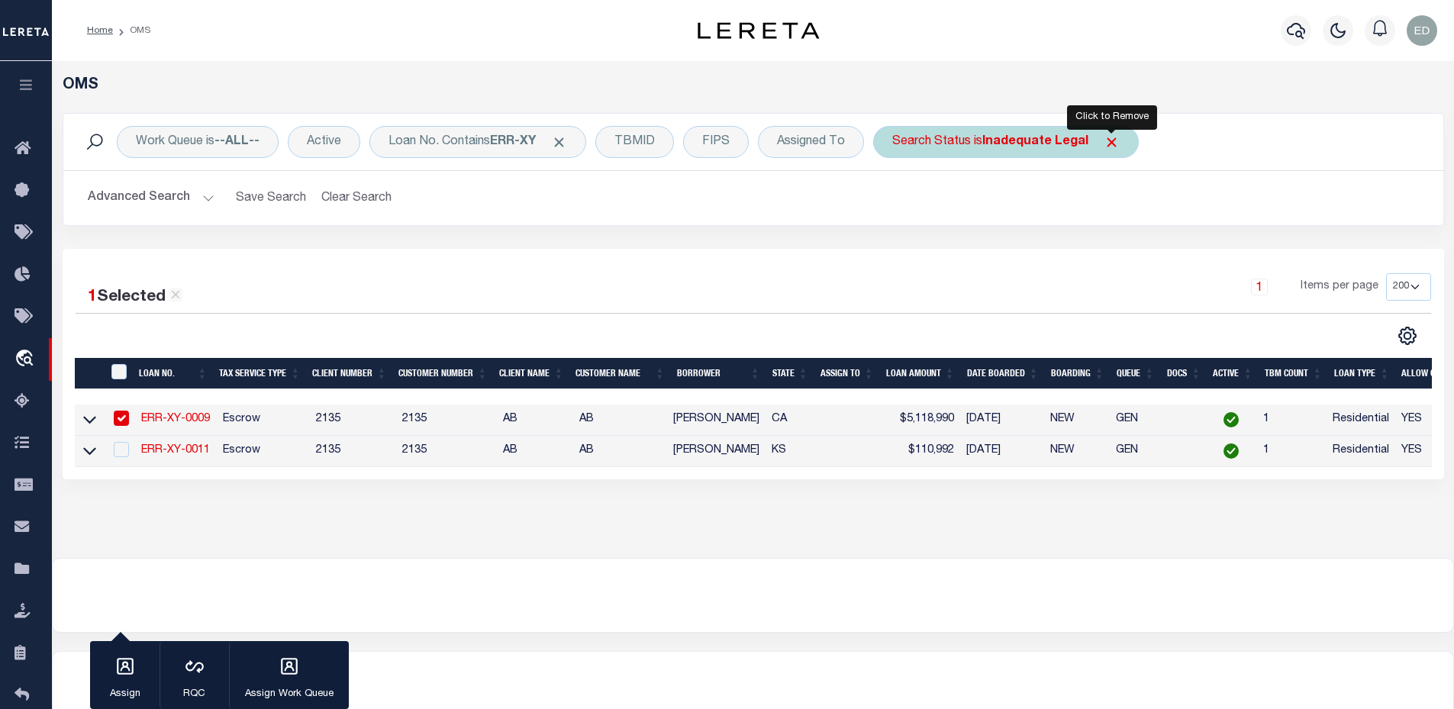
click at [1114, 142] on span "Click to Remove" at bounding box center [1112, 142] width 16 height 16
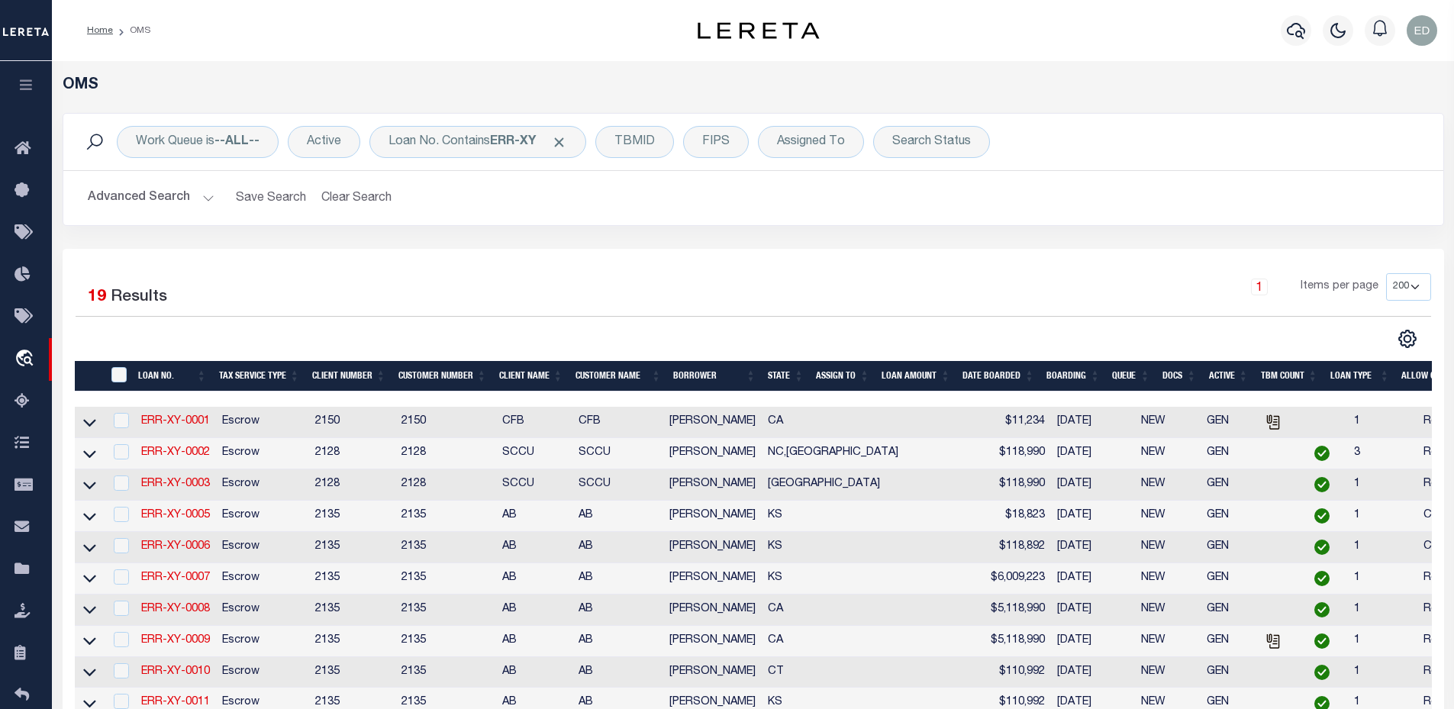
click at [196, 373] on th "LOAN NO." at bounding box center [172, 376] width 80 height 31
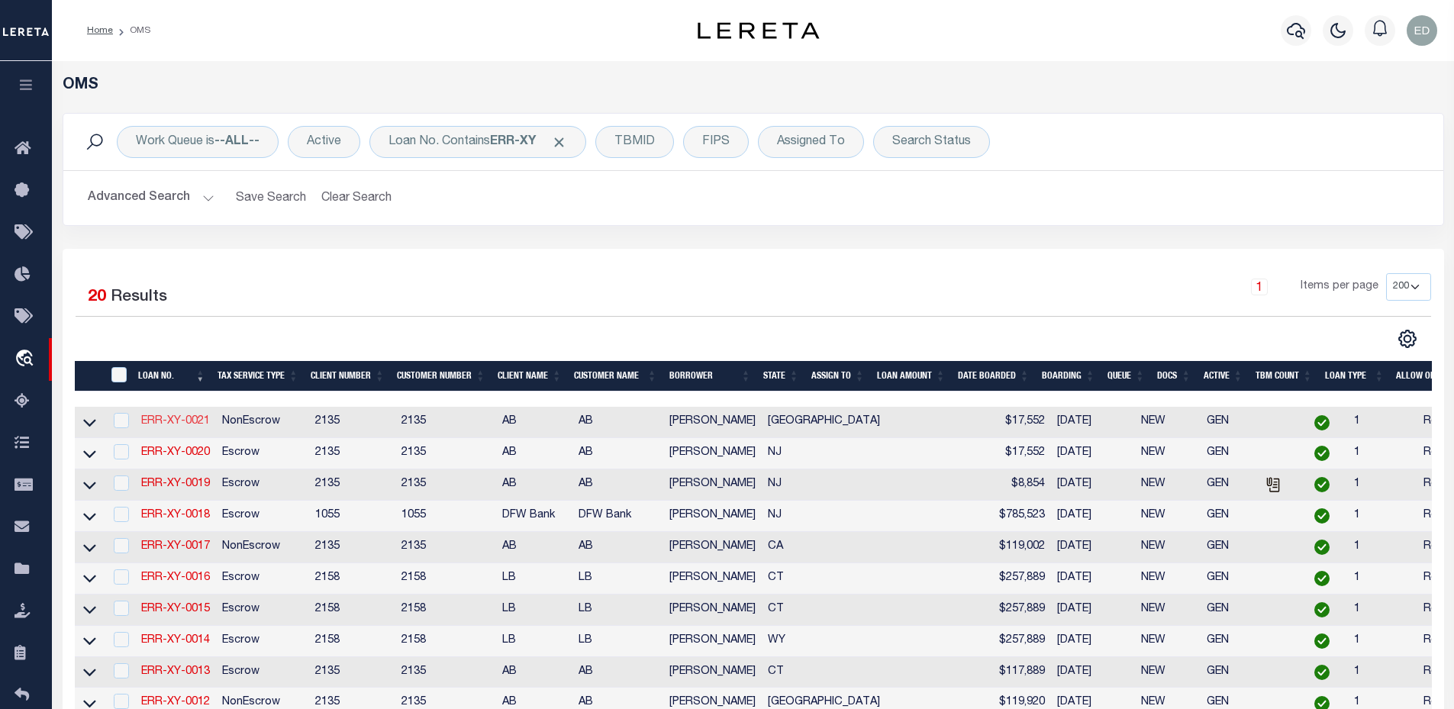
click at [200, 424] on link "ERR-XY-0021" at bounding box center [175, 421] width 69 height 11
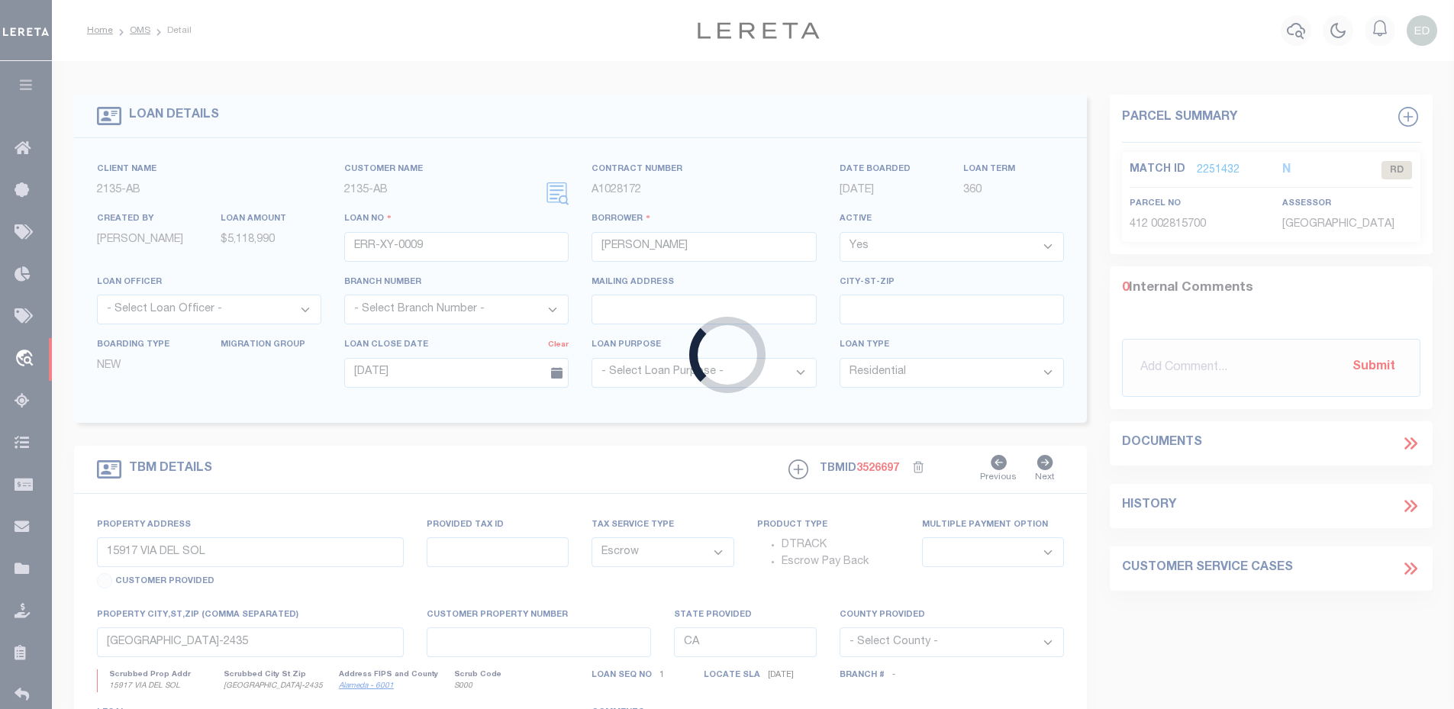
type input "ERR-XY-0021"
type input "JOHN BROWN"
type input "10/06/2025"
select select "NonEscrow"
type input "6111 OGDEN FOREST DR"
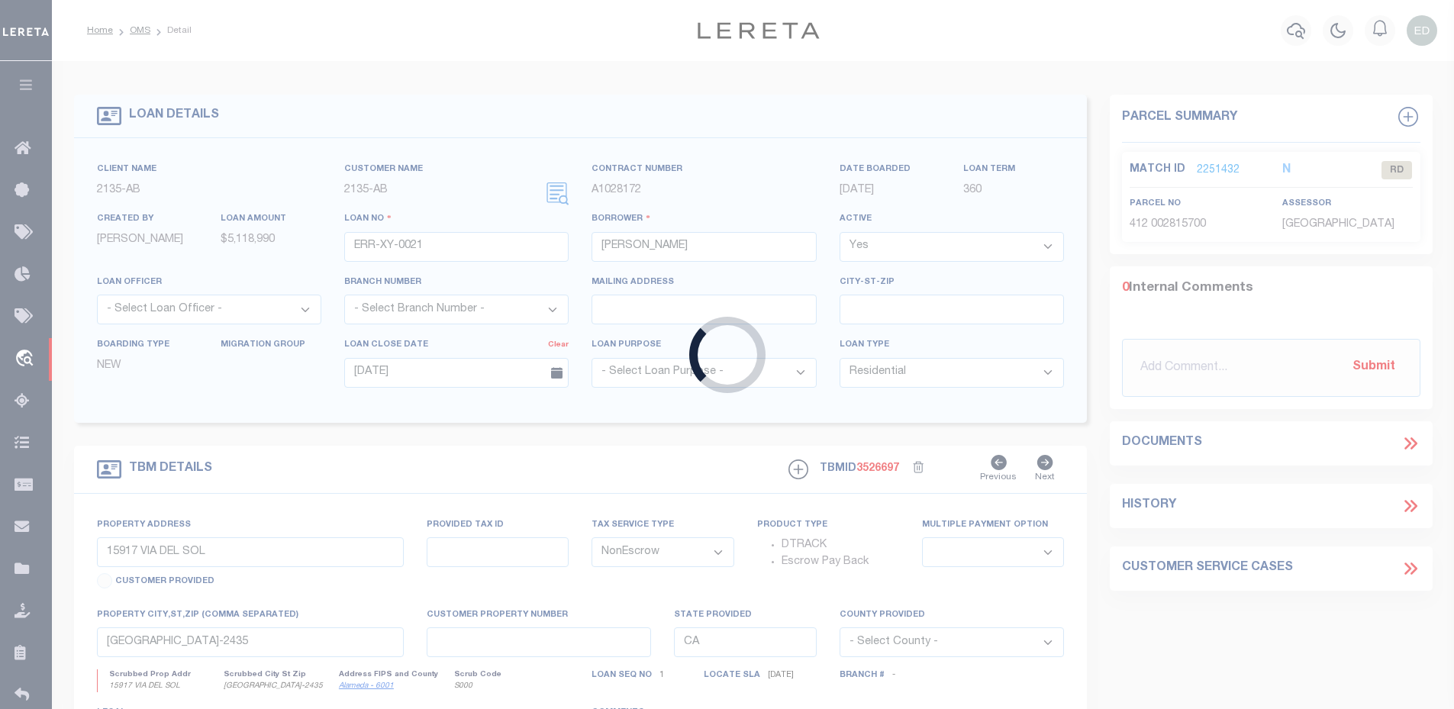
select select
type input "HOUSTON TX 77088-2321"
type input "[GEOGRAPHIC_DATA]"
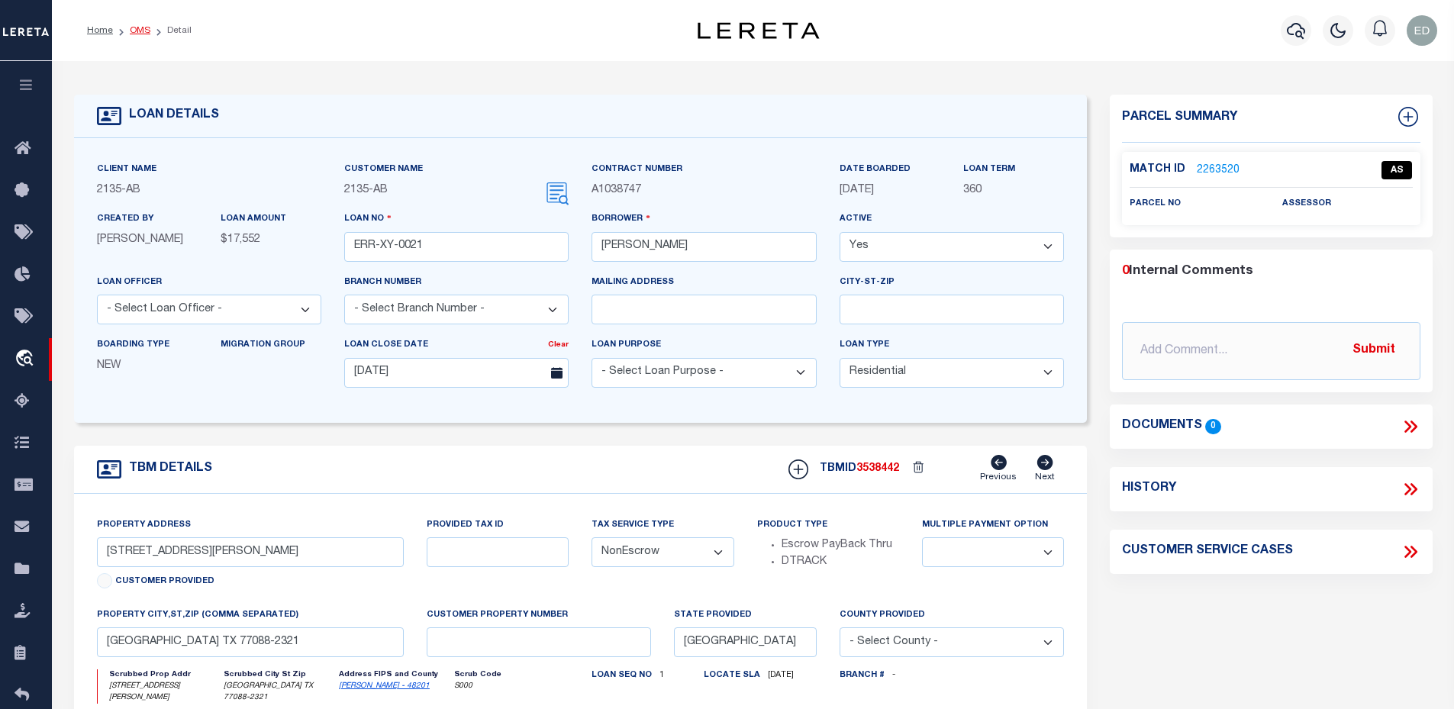
click at [135, 31] on link "OMS" at bounding box center [140, 30] width 21 height 9
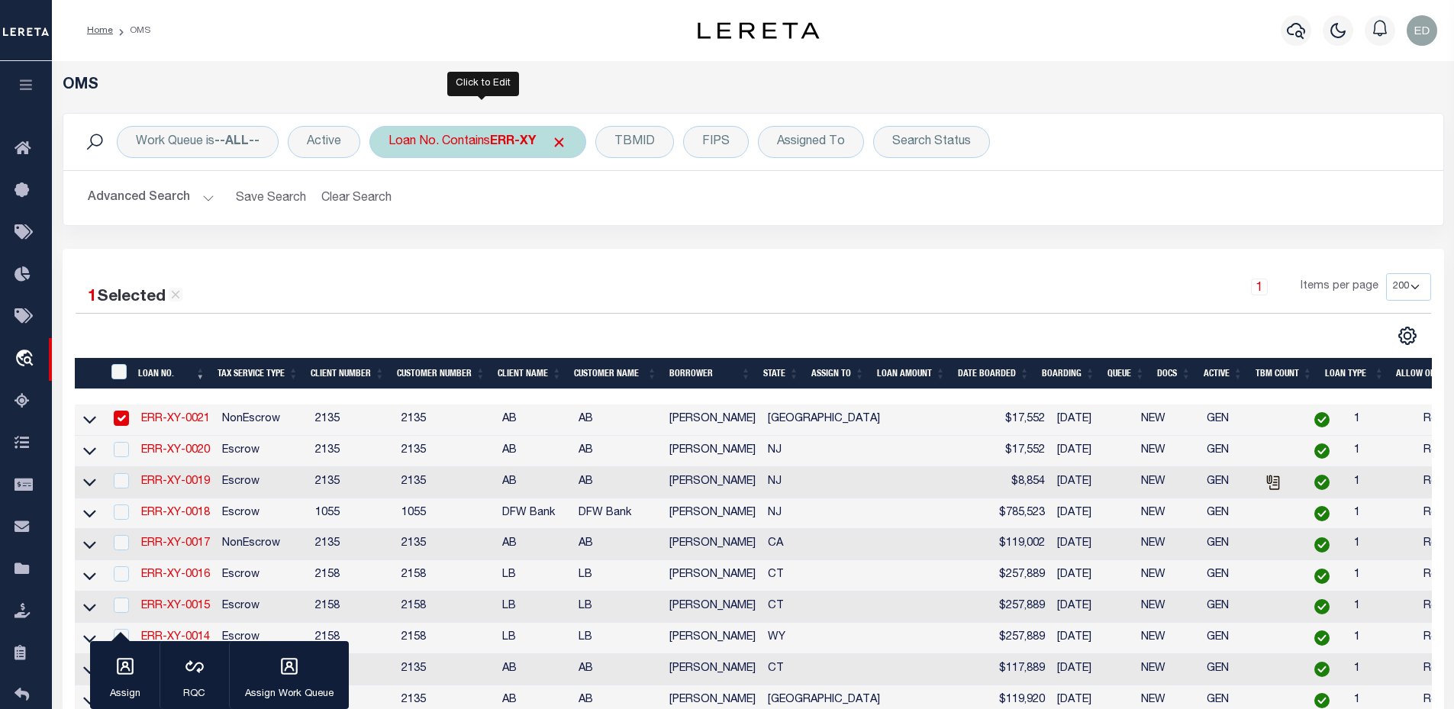
click at [456, 128] on div "Loan No. Contains ERR-XY" at bounding box center [477, 142] width 217 height 32
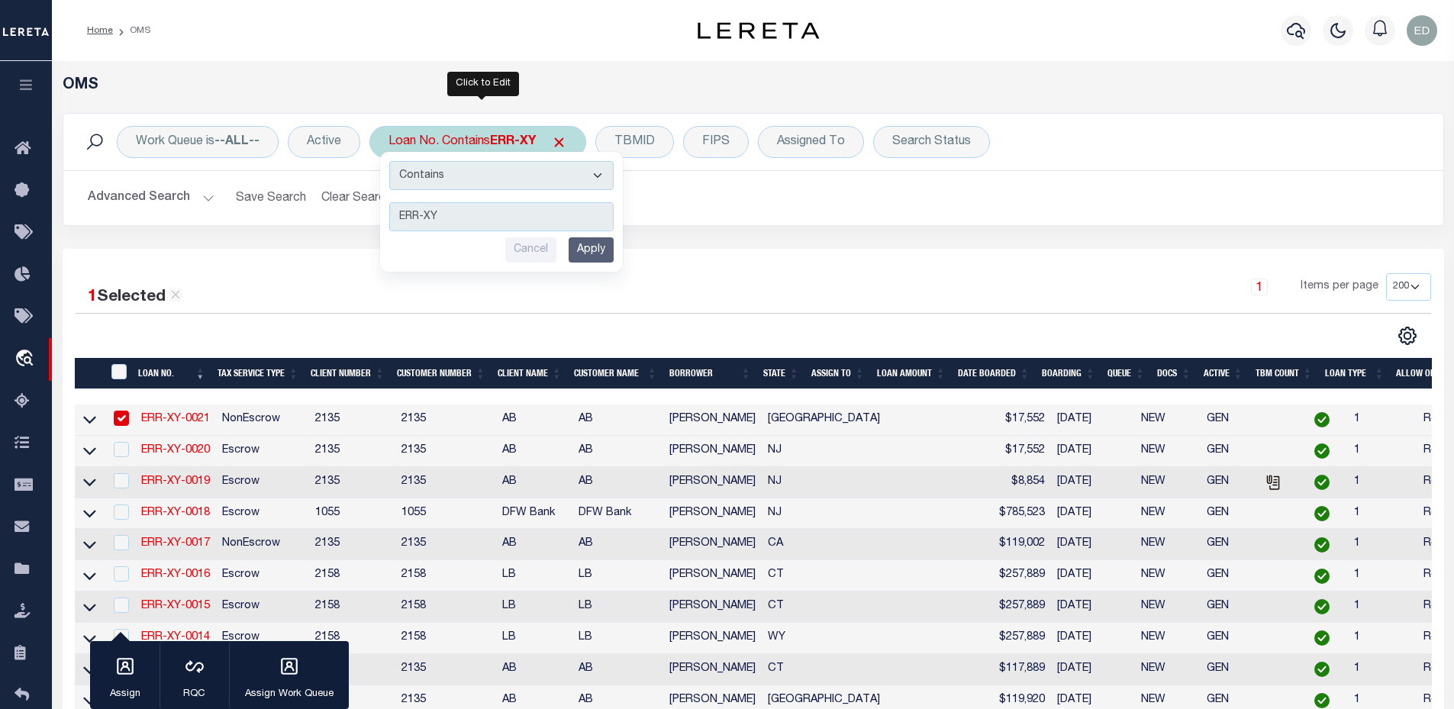
click at [582, 260] on input "Apply" at bounding box center [591, 249] width 45 height 25
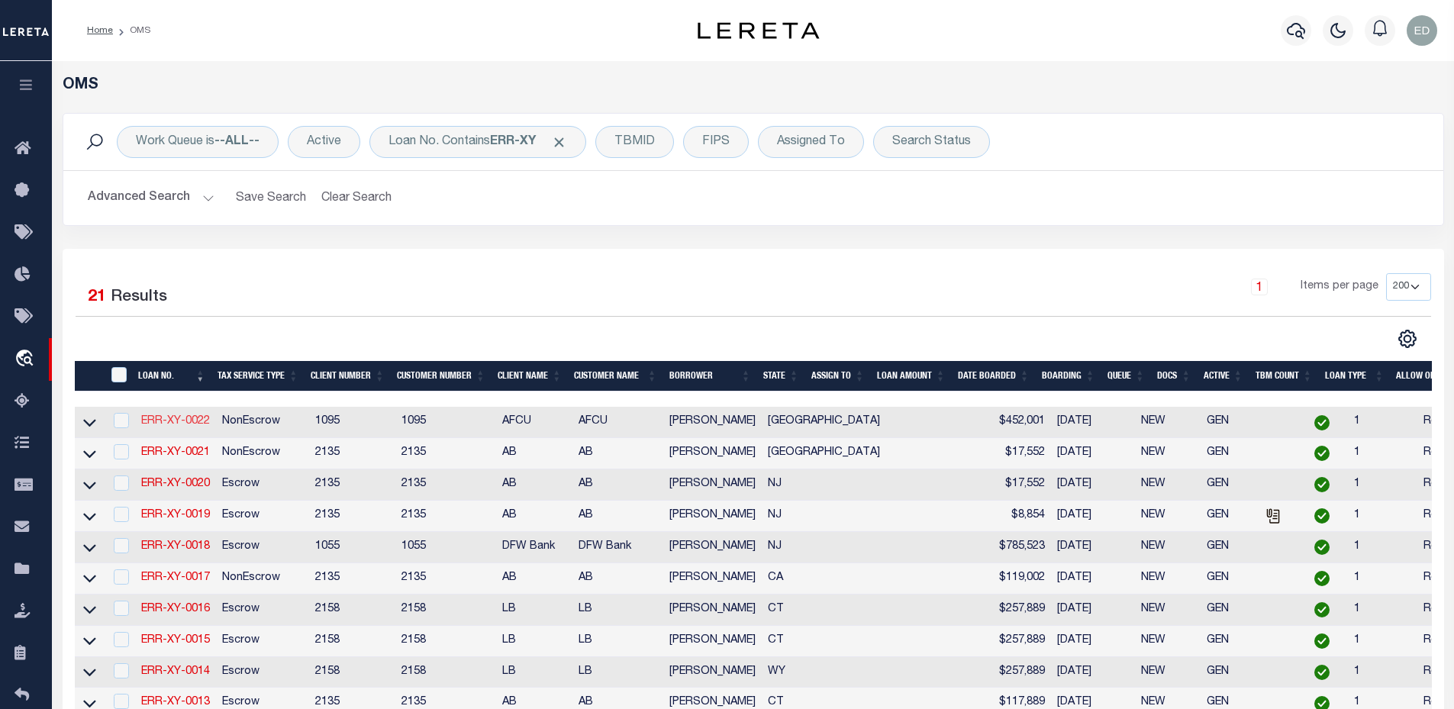
click at [205, 423] on link "ERR-XY-0022" at bounding box center [175, 421] width 69 height 11
type input "ERR-XY-0022"
type input "John Brown"
type input "10/12/2025"
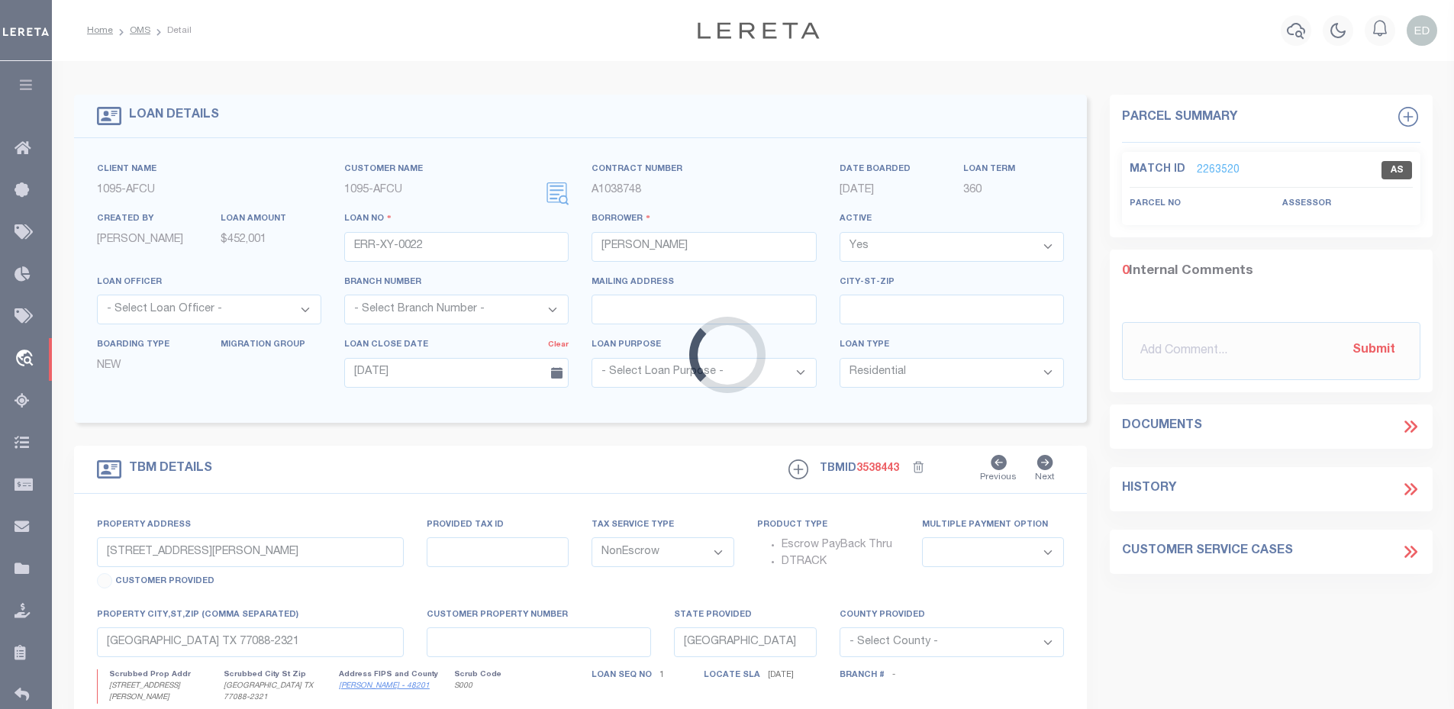
select select
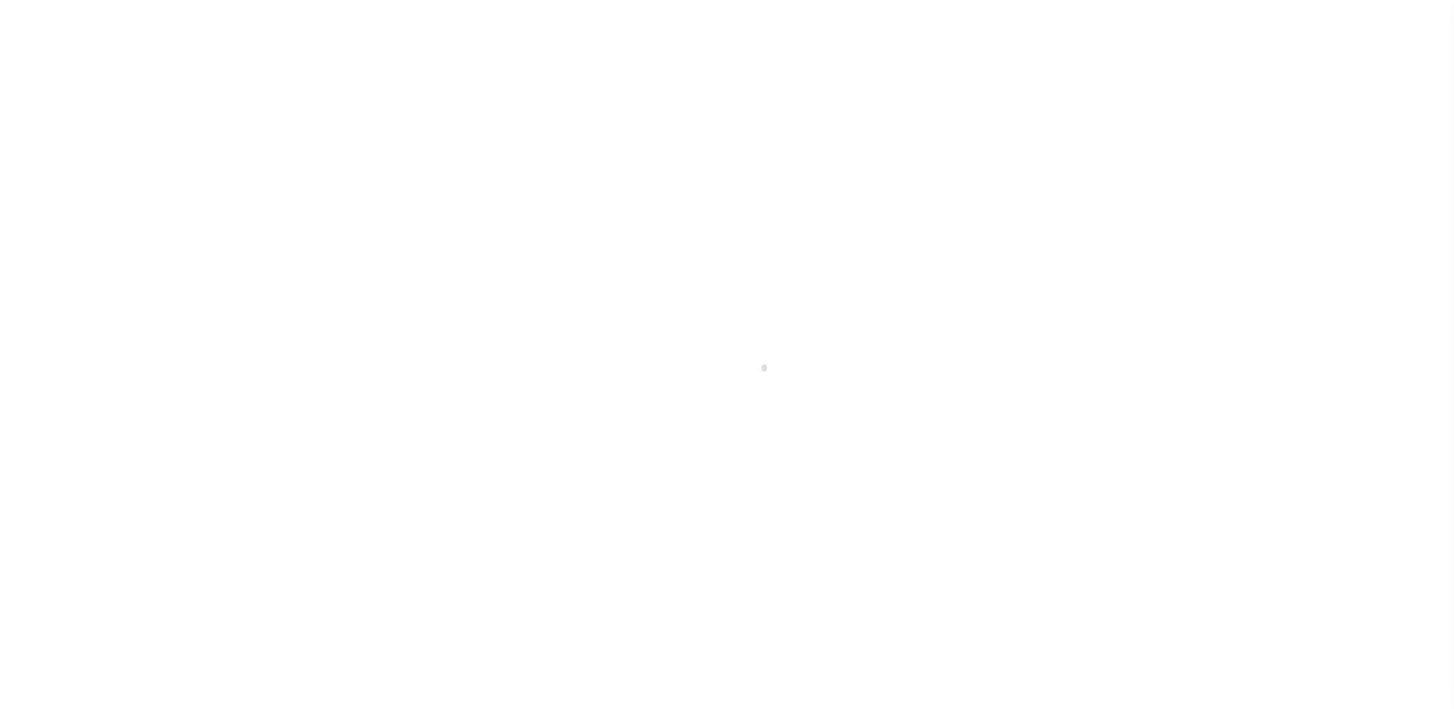
select select "10"
select select "Escrow"
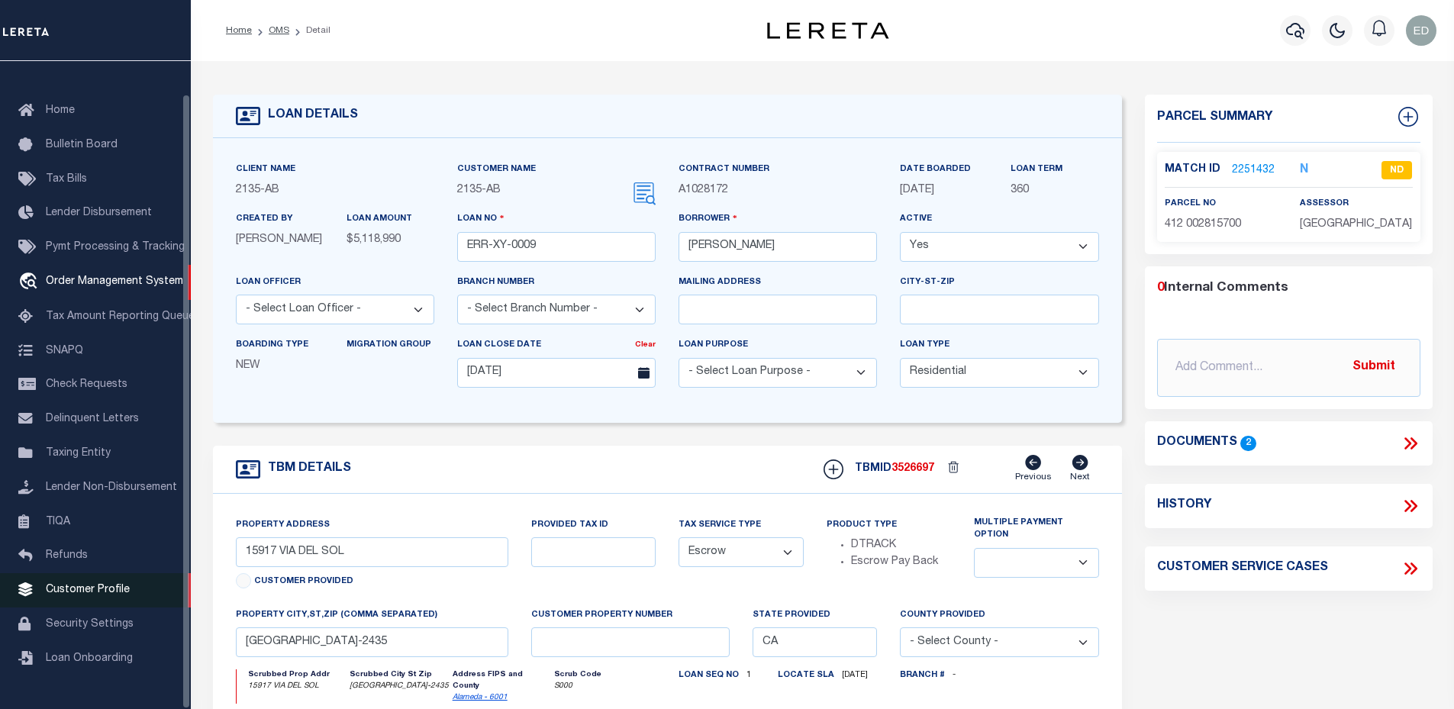
click at [84, 606] on link "Customer Profile" at bounding box center [95, 590] width 191 height 34
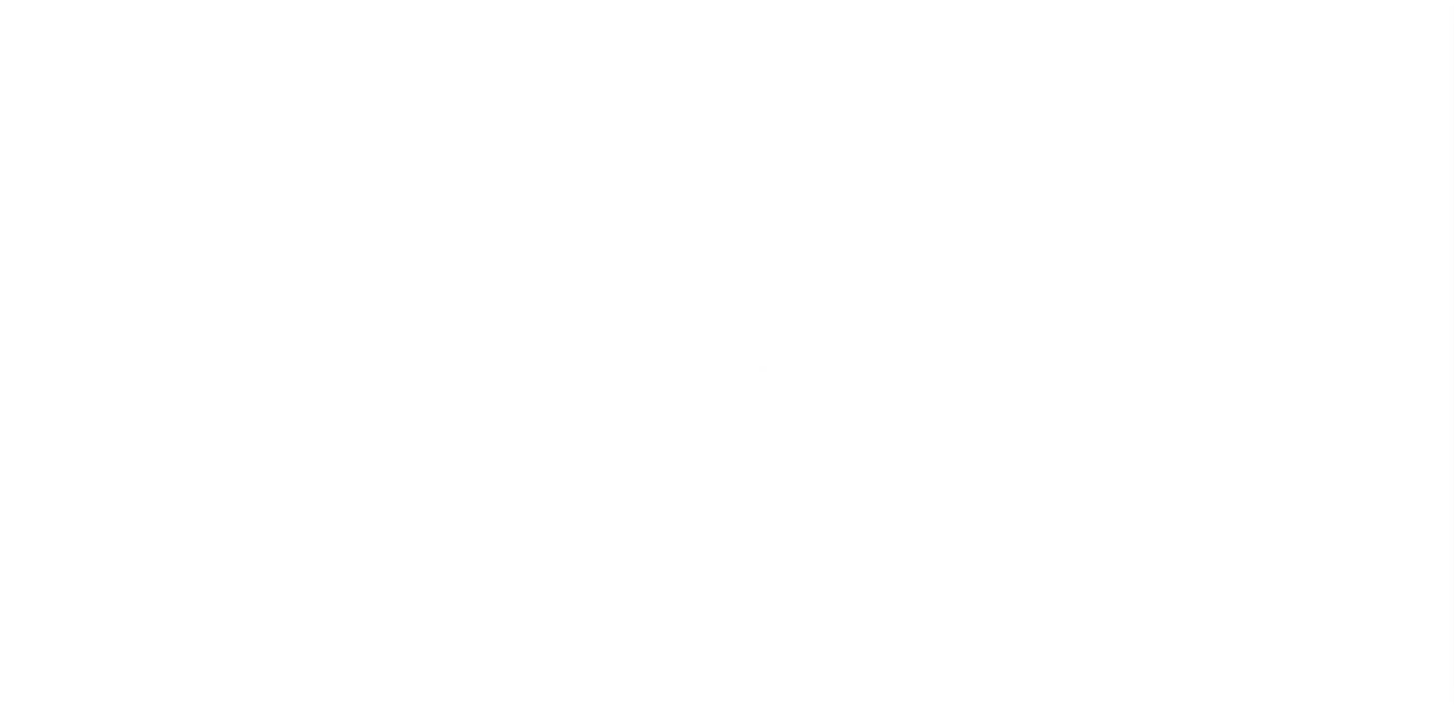
scroll to position [34, 0]
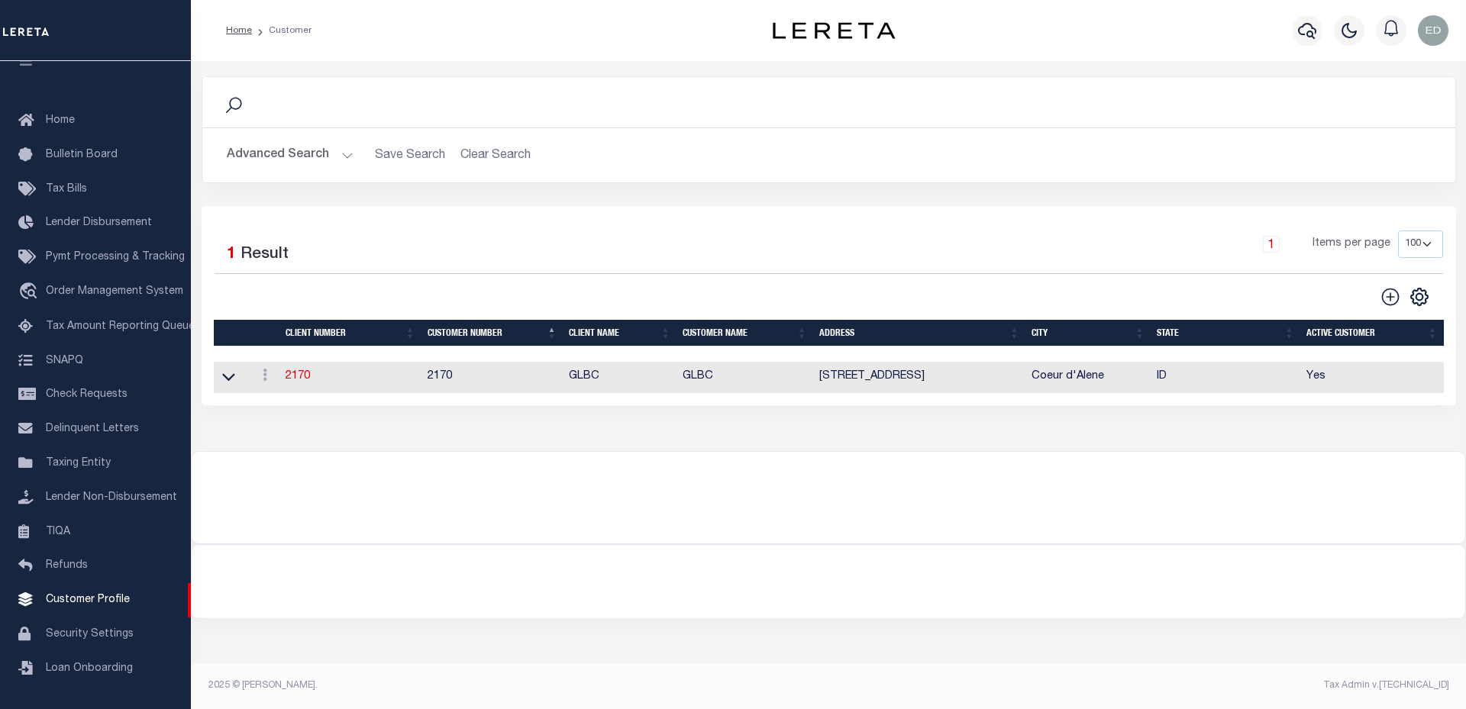
click at [310, 160] on button "Advanced Search" at bounding box center [290, 155] width 127 height 30
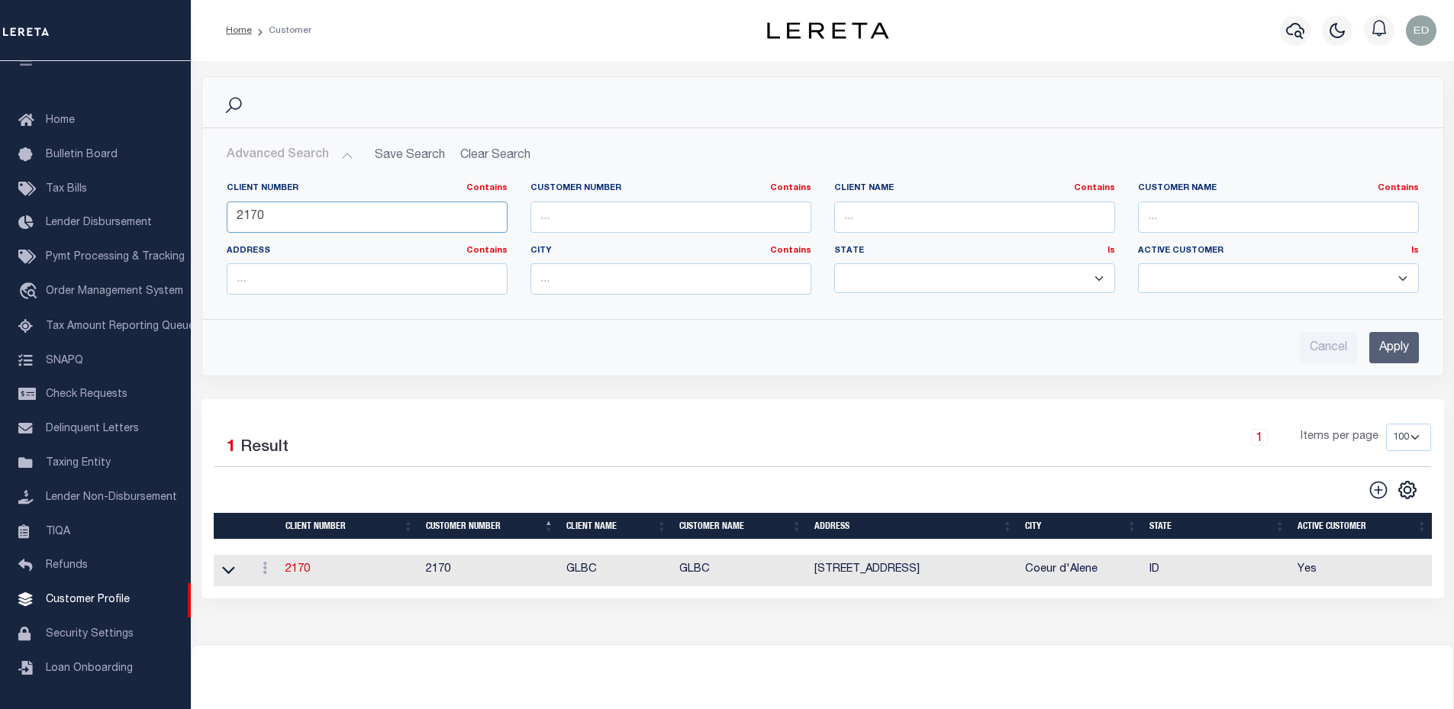
click at [405, 218] on input "2170" at bounding box center [367, 217] width 281 height 31
click at [403, 218] on input "2170" at bounding box center [367, 217] width 281 height 31
type input "2135"
click at [1392, 355] on input "Apply" at bounding box center [1394, 347] width 50 height 31
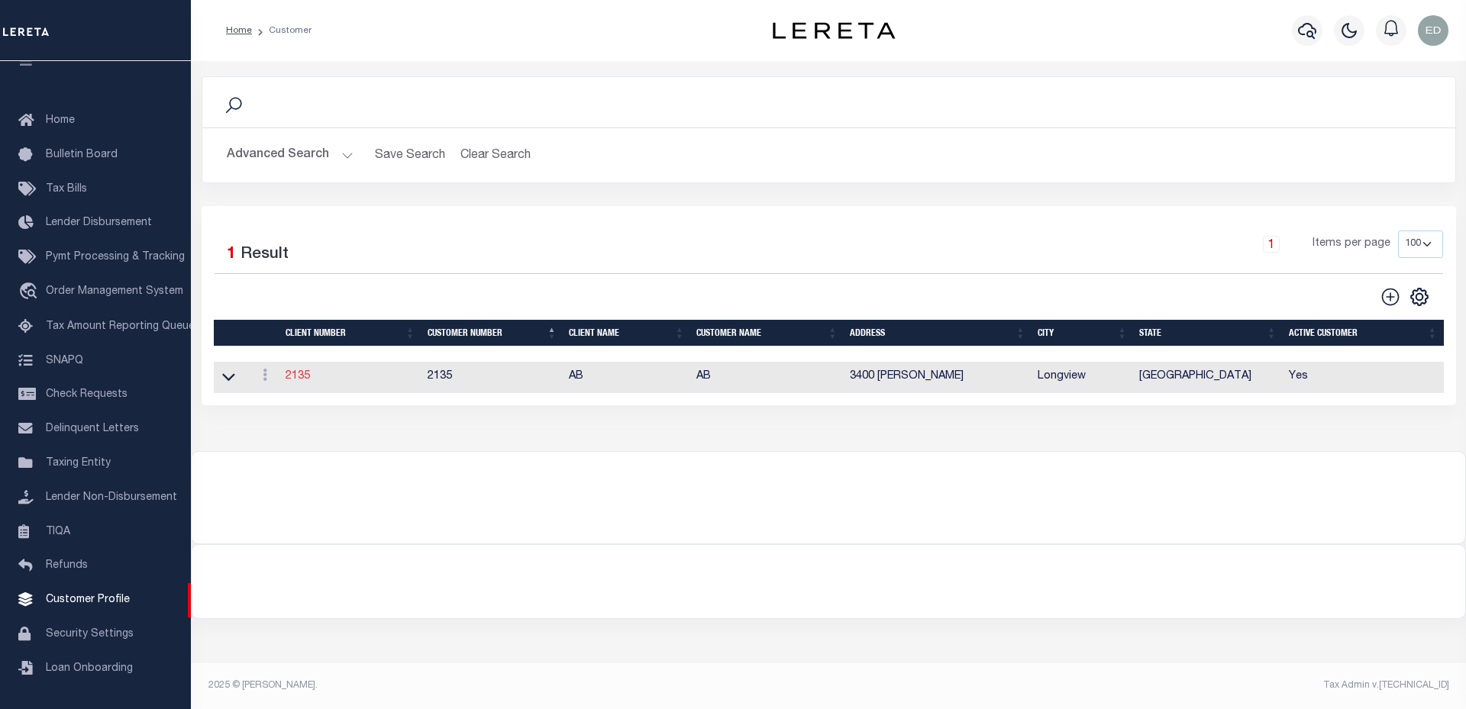
click at [290, 379] on link "2135" at bounding box center [297, 376] width 24 height 11
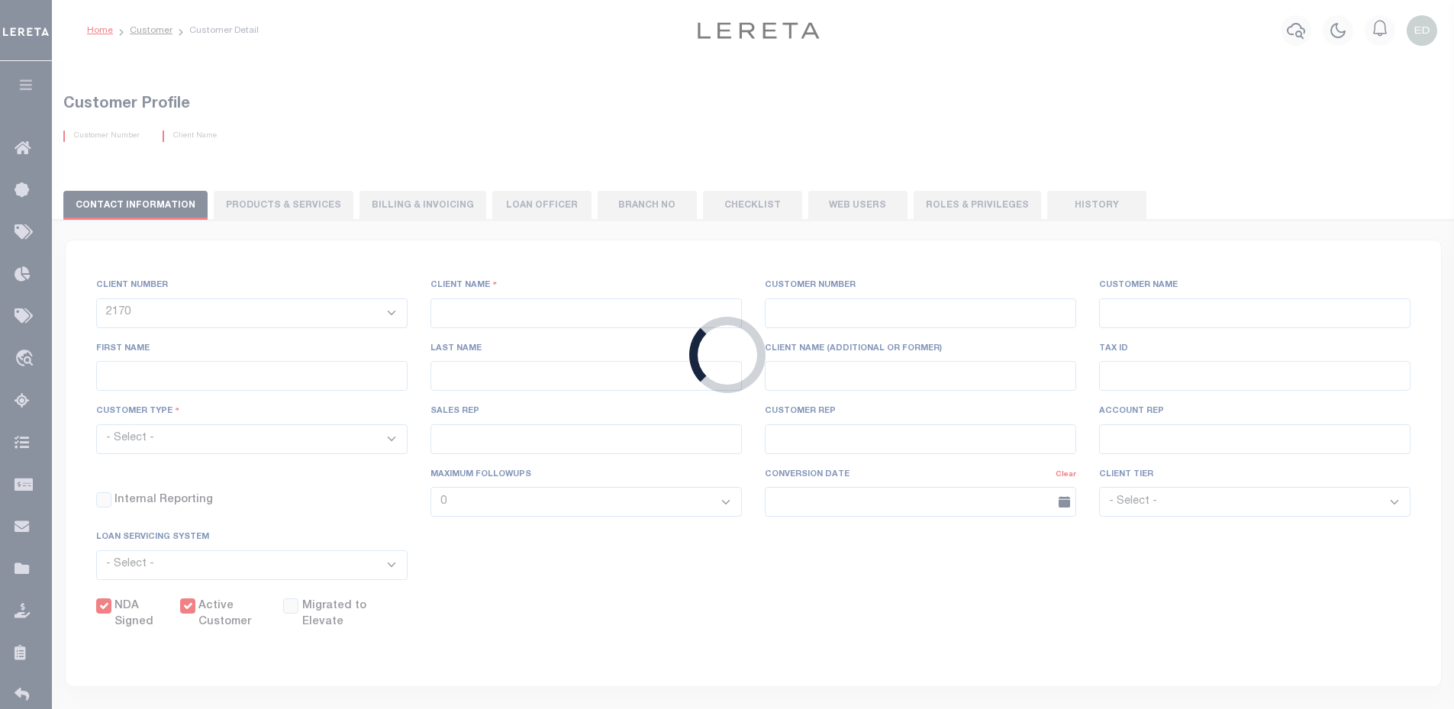
select select
type input "AB"
type input "2135"
type input "AB"
type input "Shannon"
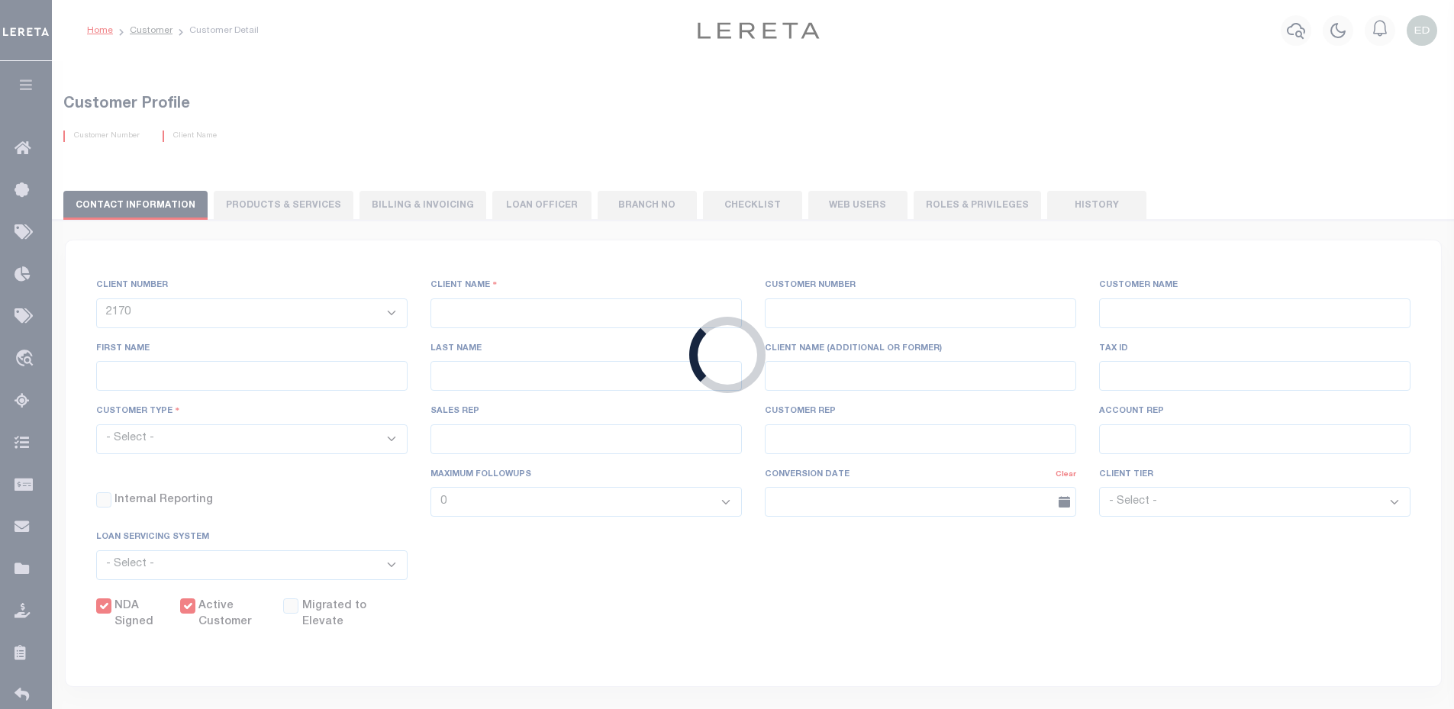
type input "Seay"
select select "Mixed Portfolio"
type input "John S"
type input "Paula Kitchens"
type input "Anthony Targhetta"
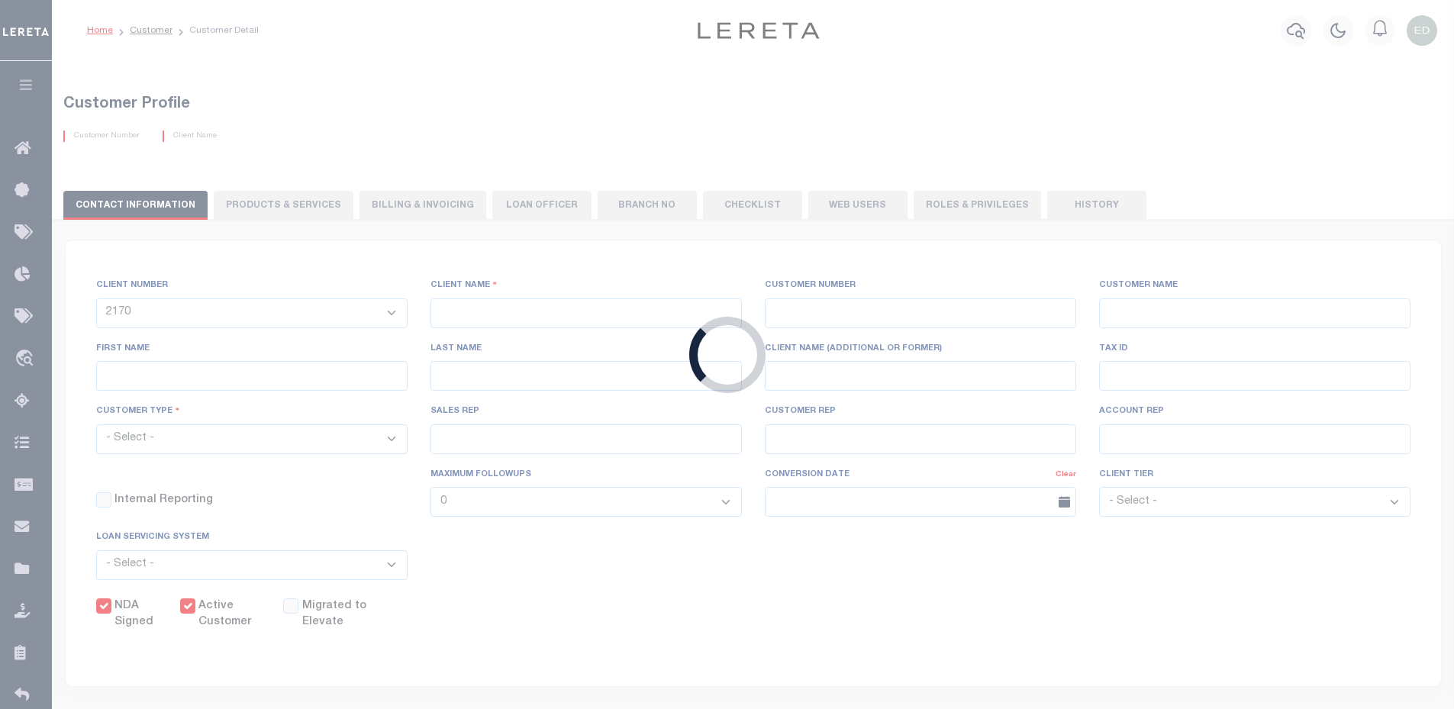
select select "FIS"
checkbox input "true"
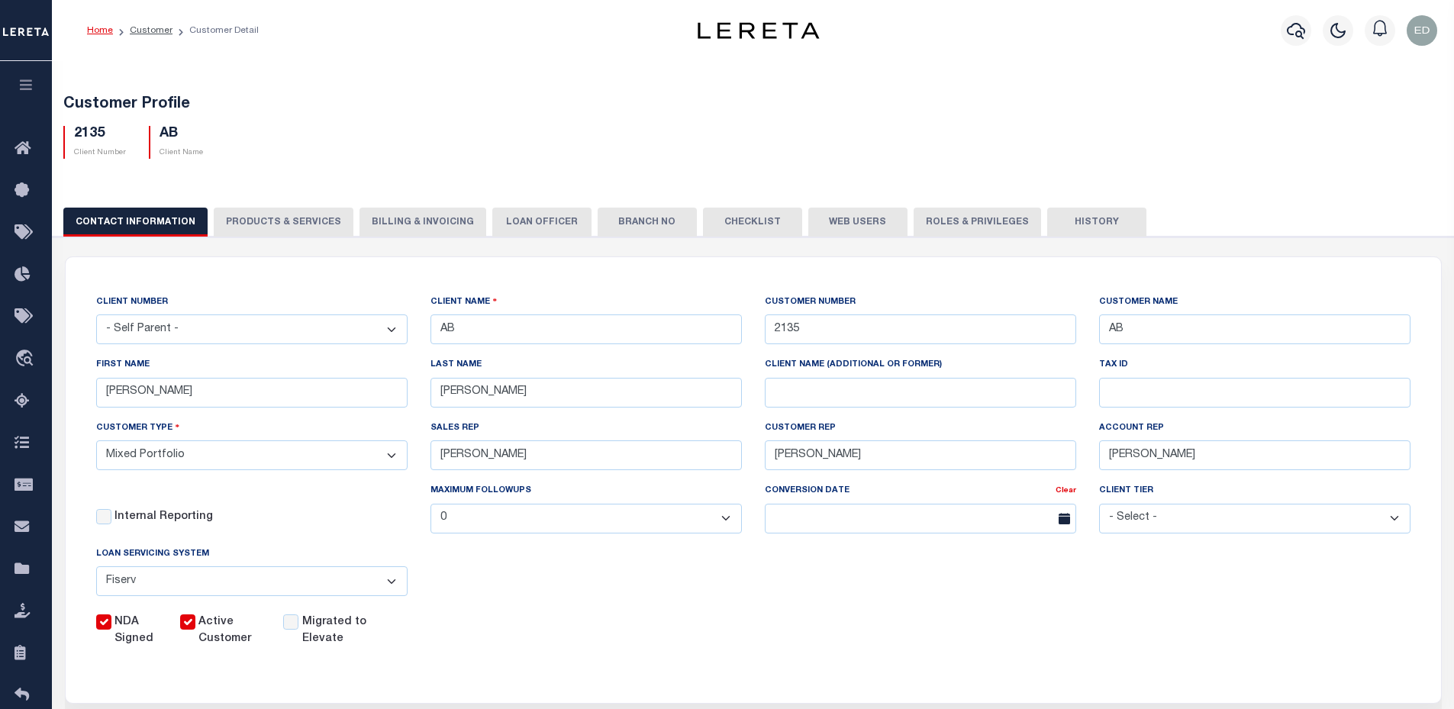
click at [319, 231] on button "PRODUCTS & SERVICES" at bounding box center [284, 222] width 140 height 29
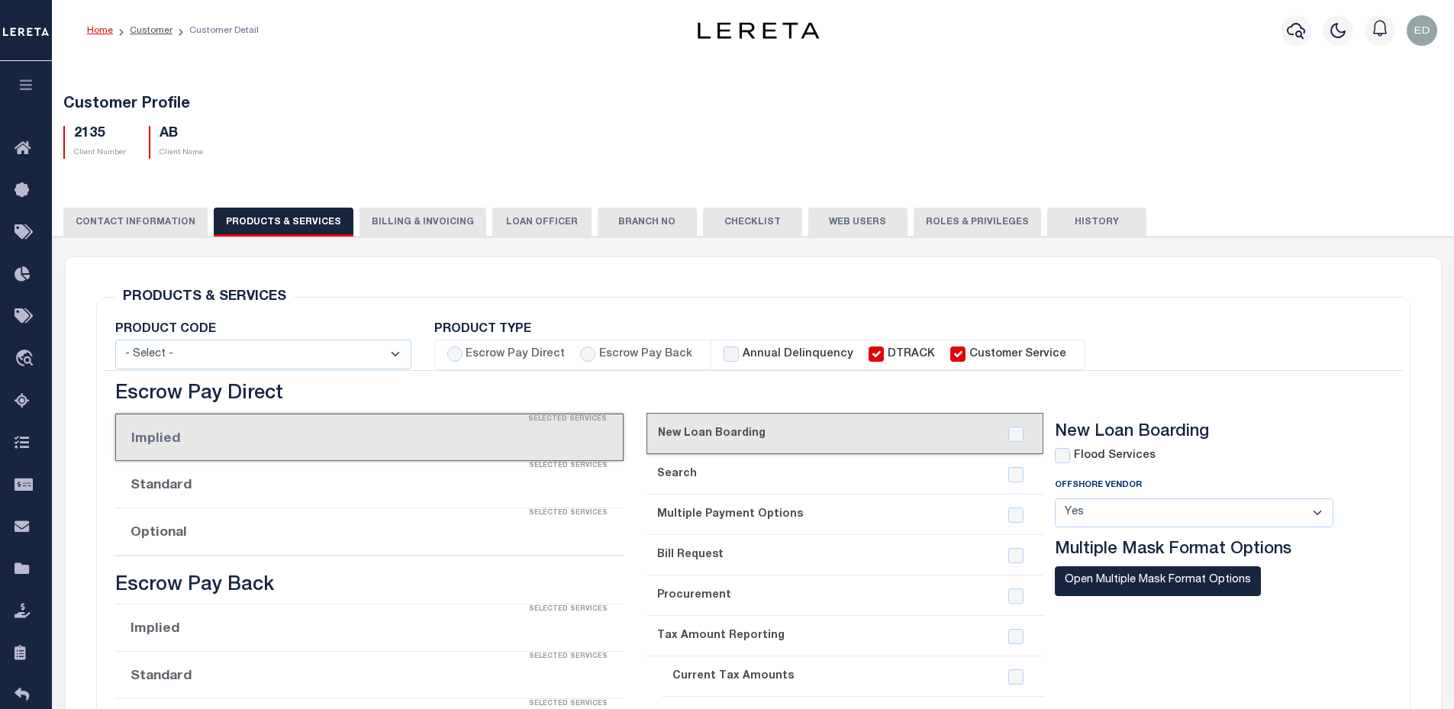
select select "STX"
radio input "true"
checkbox input "true"
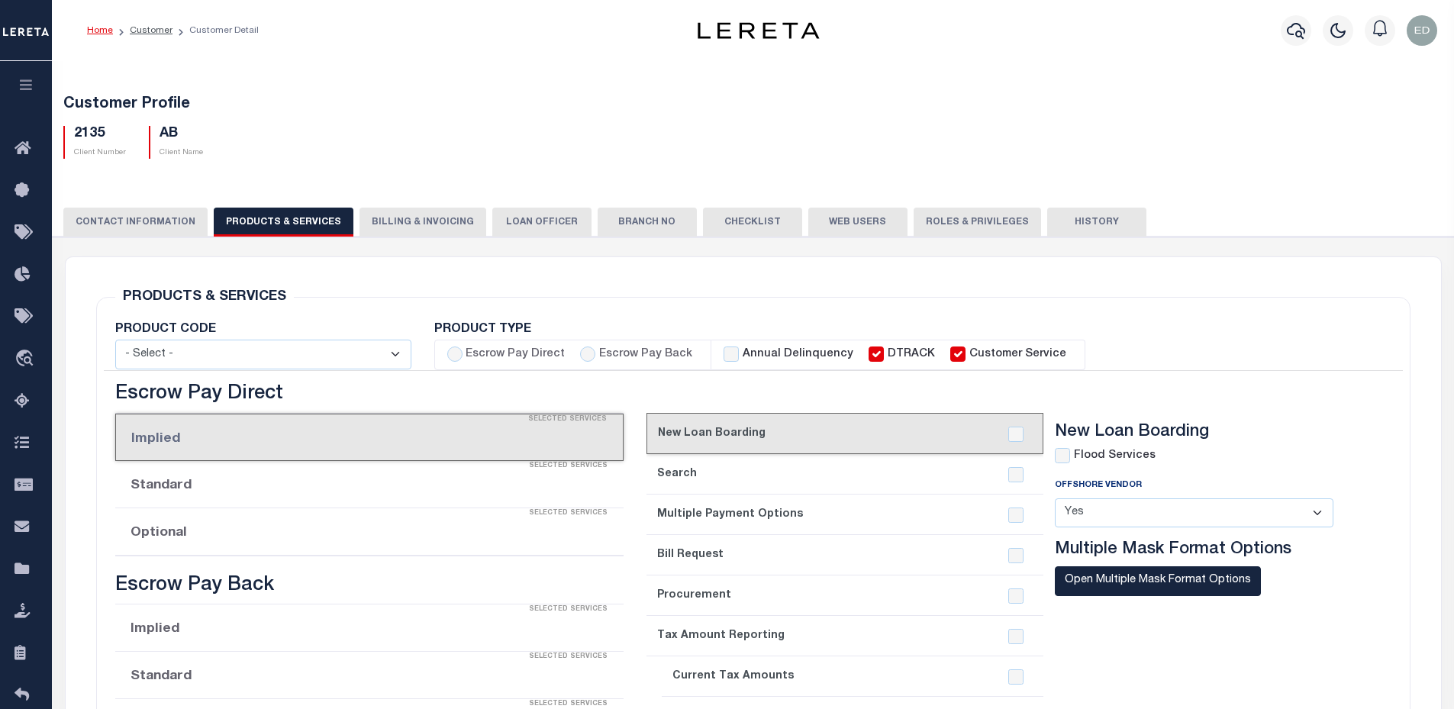
checkbox input "true"
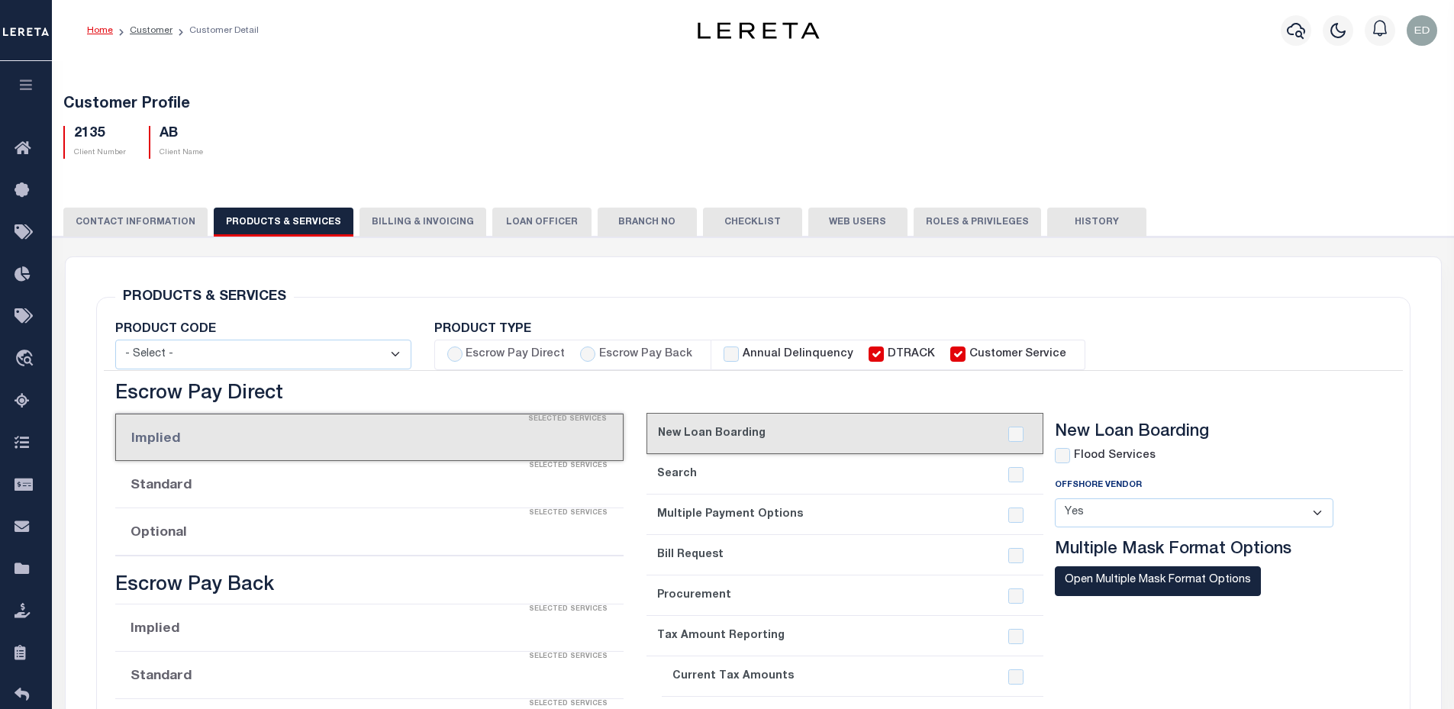
checkbox input "true"
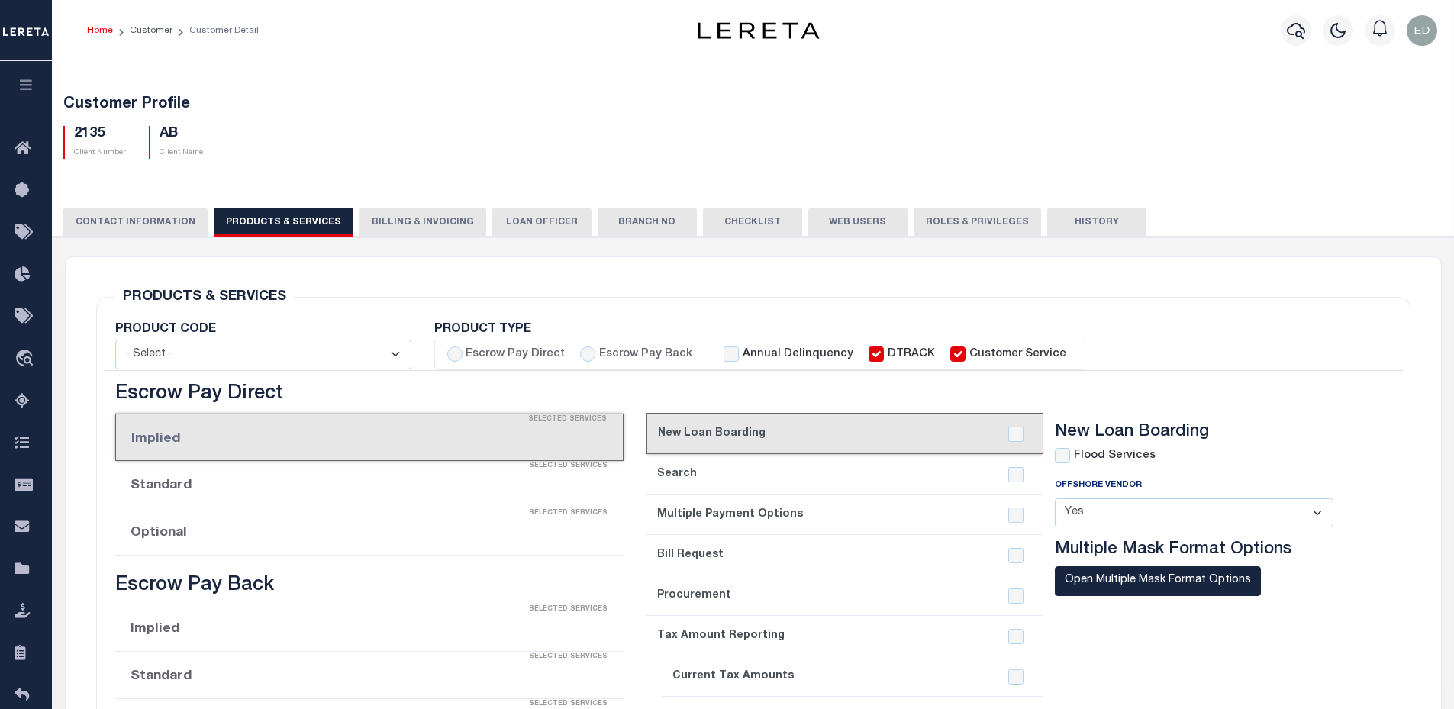
checkbox input "true"
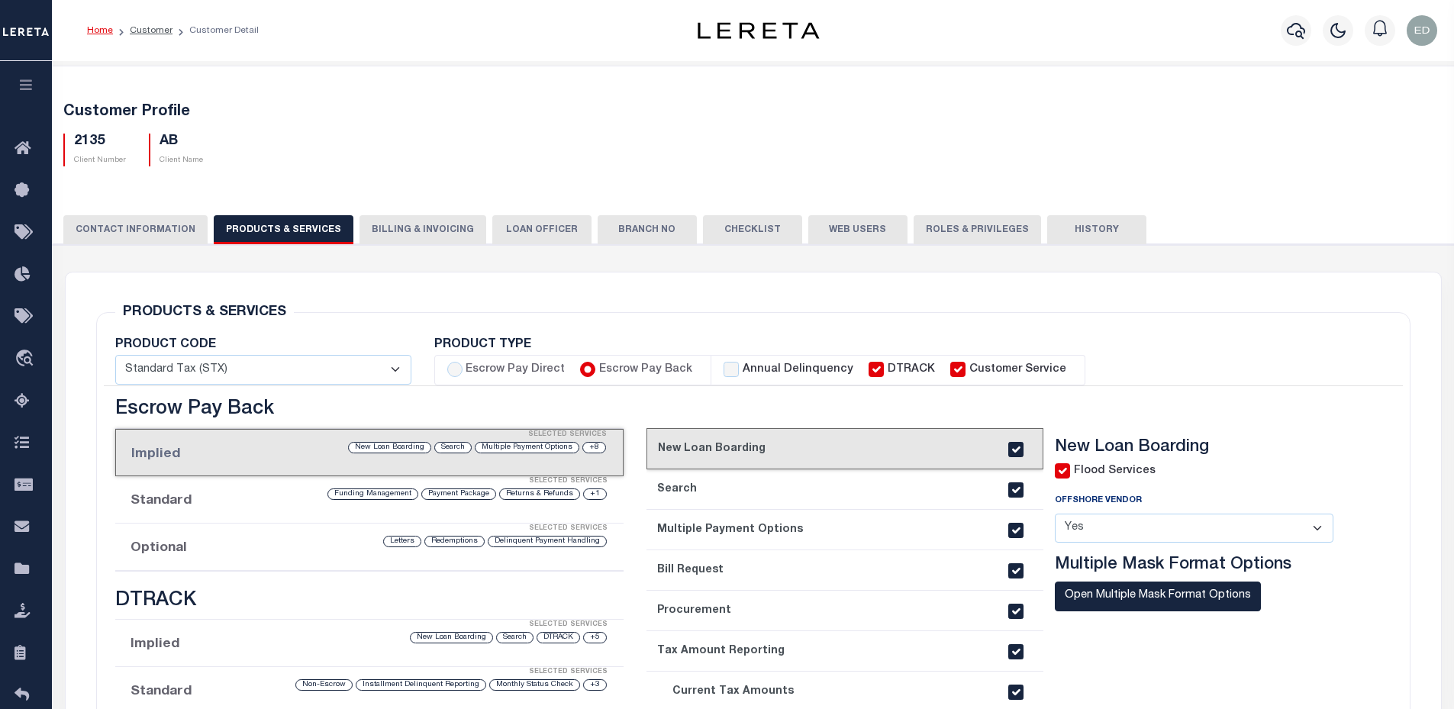
scroll to position [153, 0]
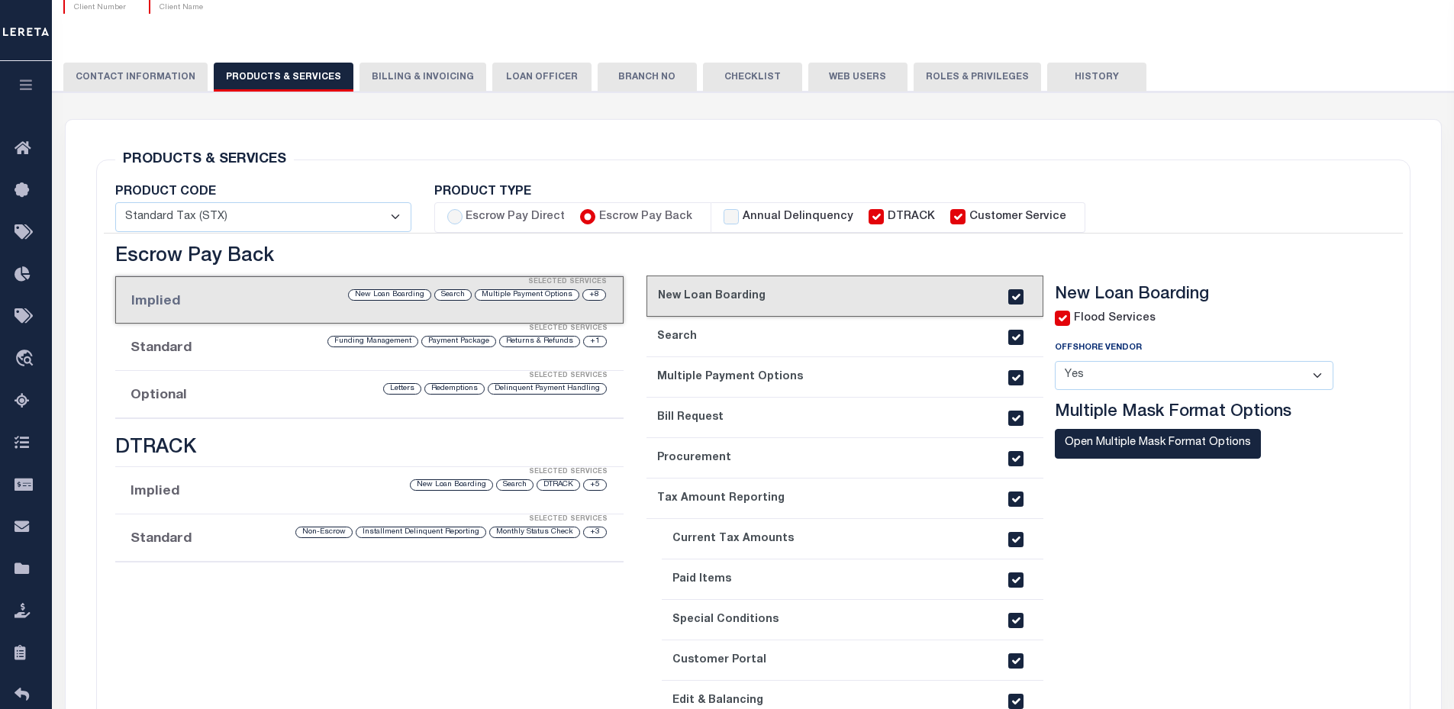
click at [743, 330] on link "2. Search" at bounding box center [845, 337] width 397 height 40
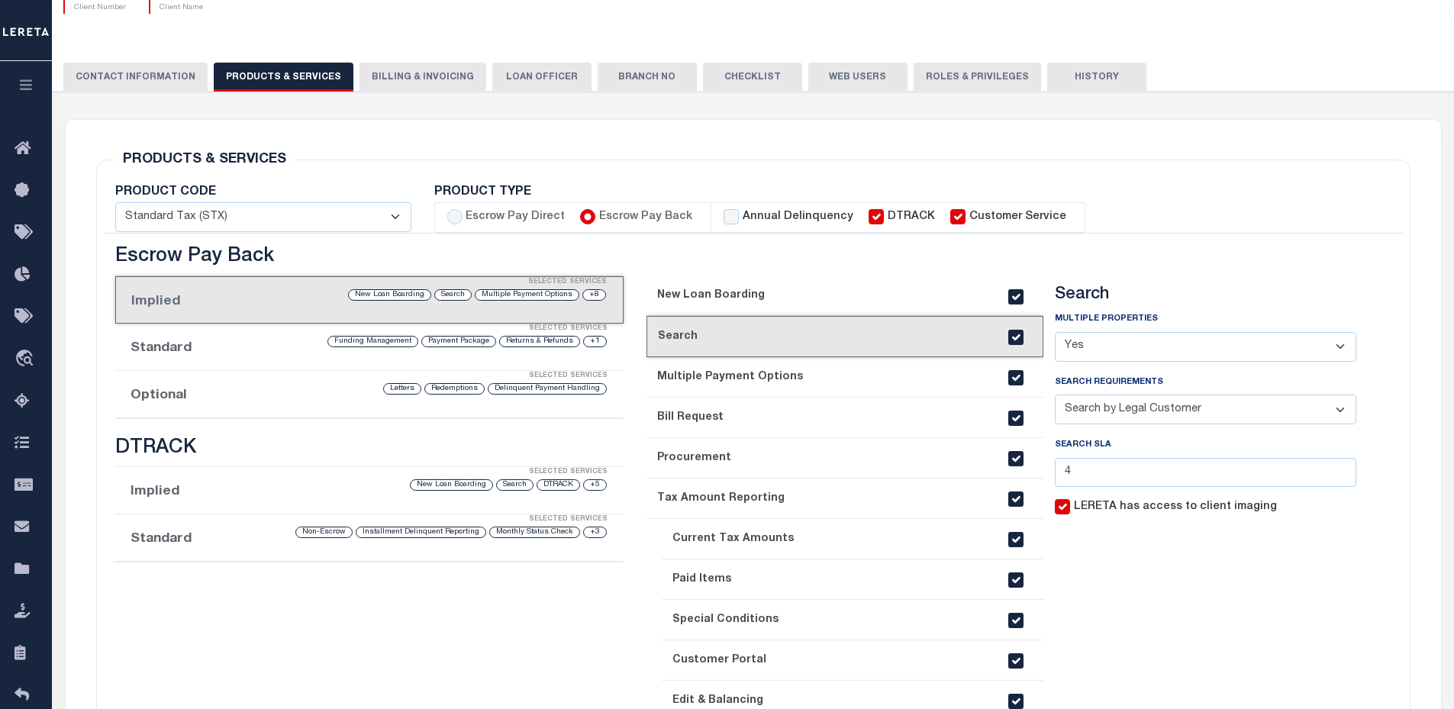
scroll to position [0, 0]
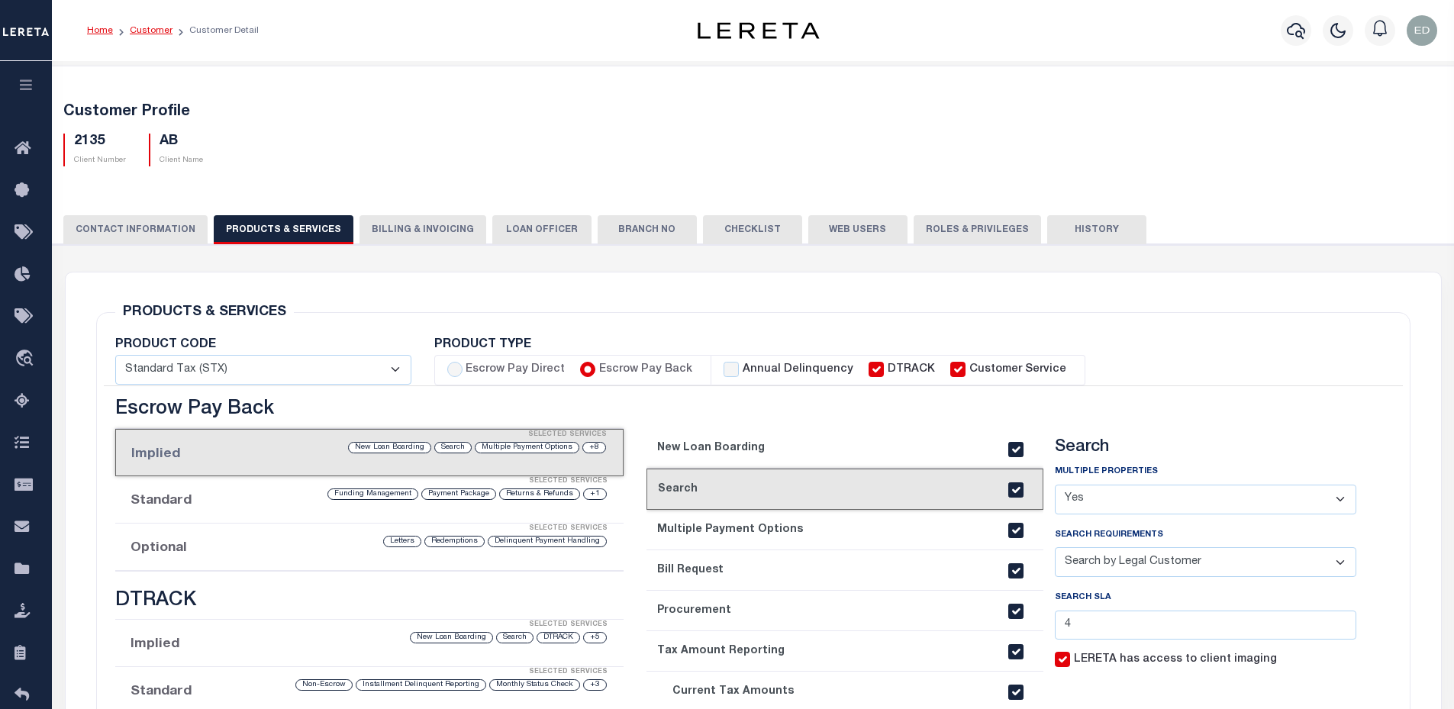
click at [144, 33] on link "Customer" at bounding box center [151, 30] width 43 height 9
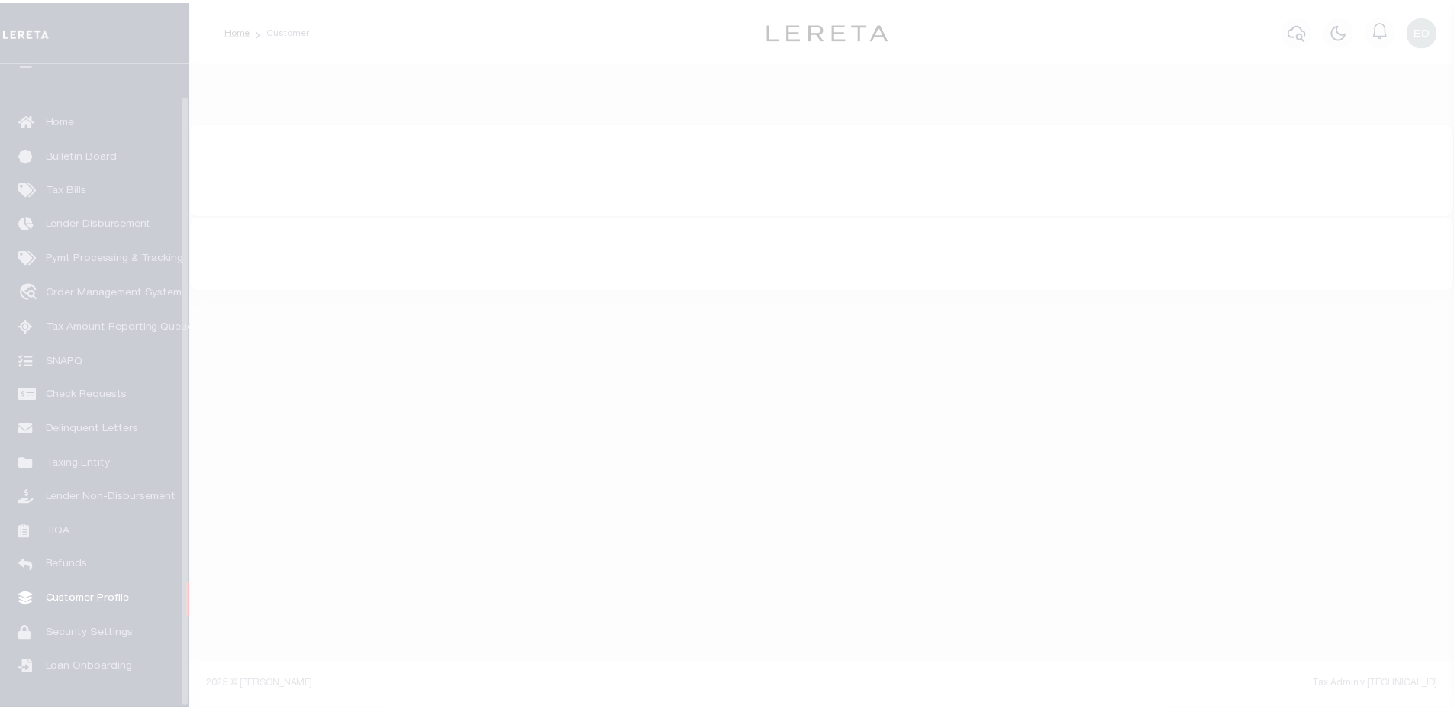
scroll to position [34, 0]
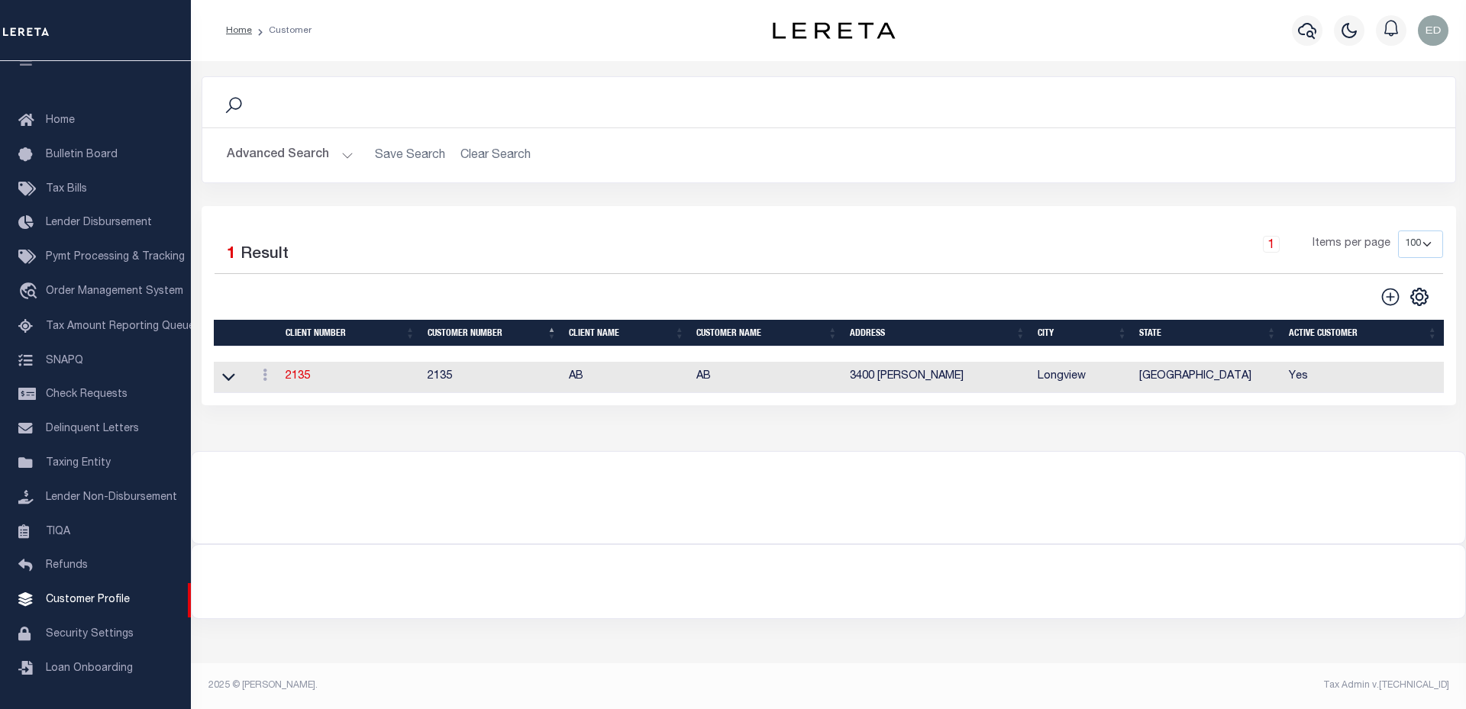
click at [289, 153] on button "Advanced Search" at bounding box center [290, 155] width 127 height 30
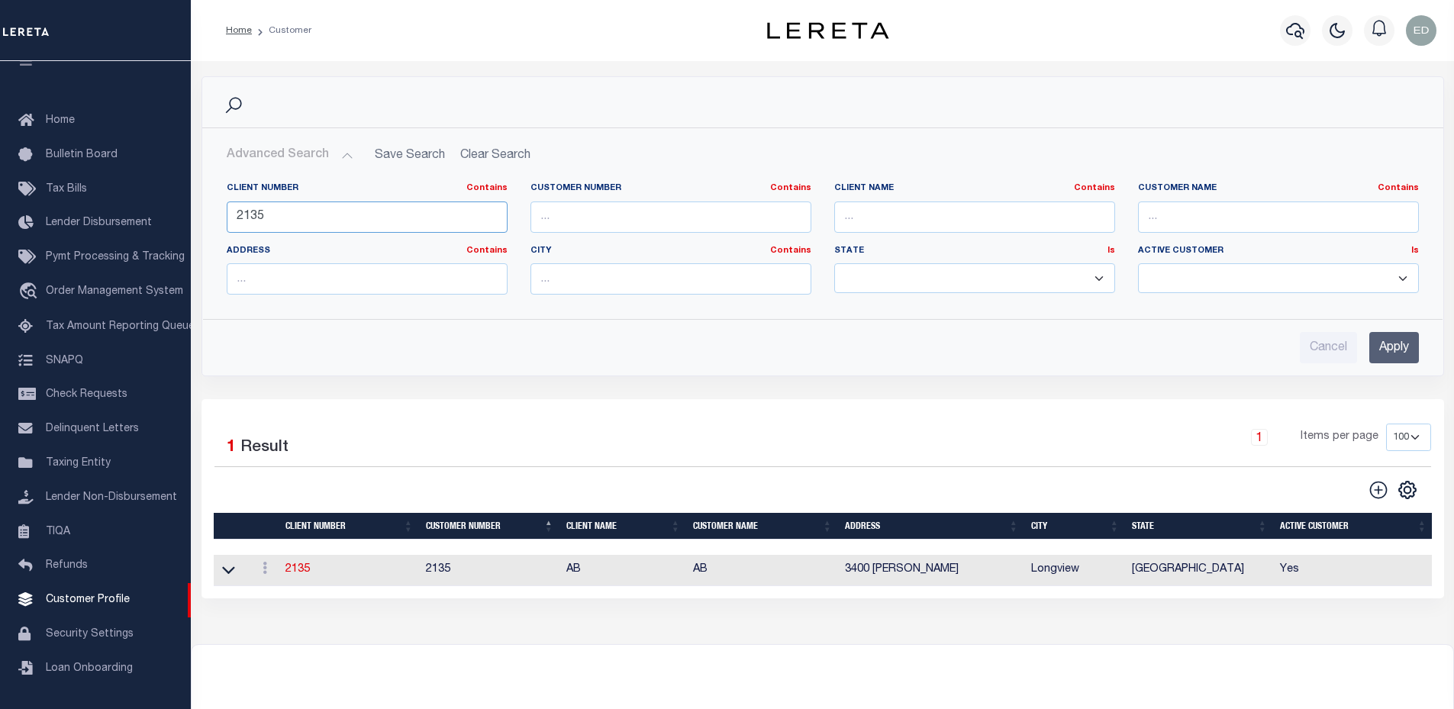
drag, startPoint x: 347, startPoint y: 211, endPoint x: 205, endPoint y: 224, distance: 142.6
click at [205, 224] on div "Client Number Contains Contains Is 2135 Customer Number Contains [DEMOGRAPHIC_D…" at bounding box center [823, 238] width 1240 height 137
type input "1095"
click at [1391, 355] on input "Apply" at bounding box center [1394, 347] width 50 height 31
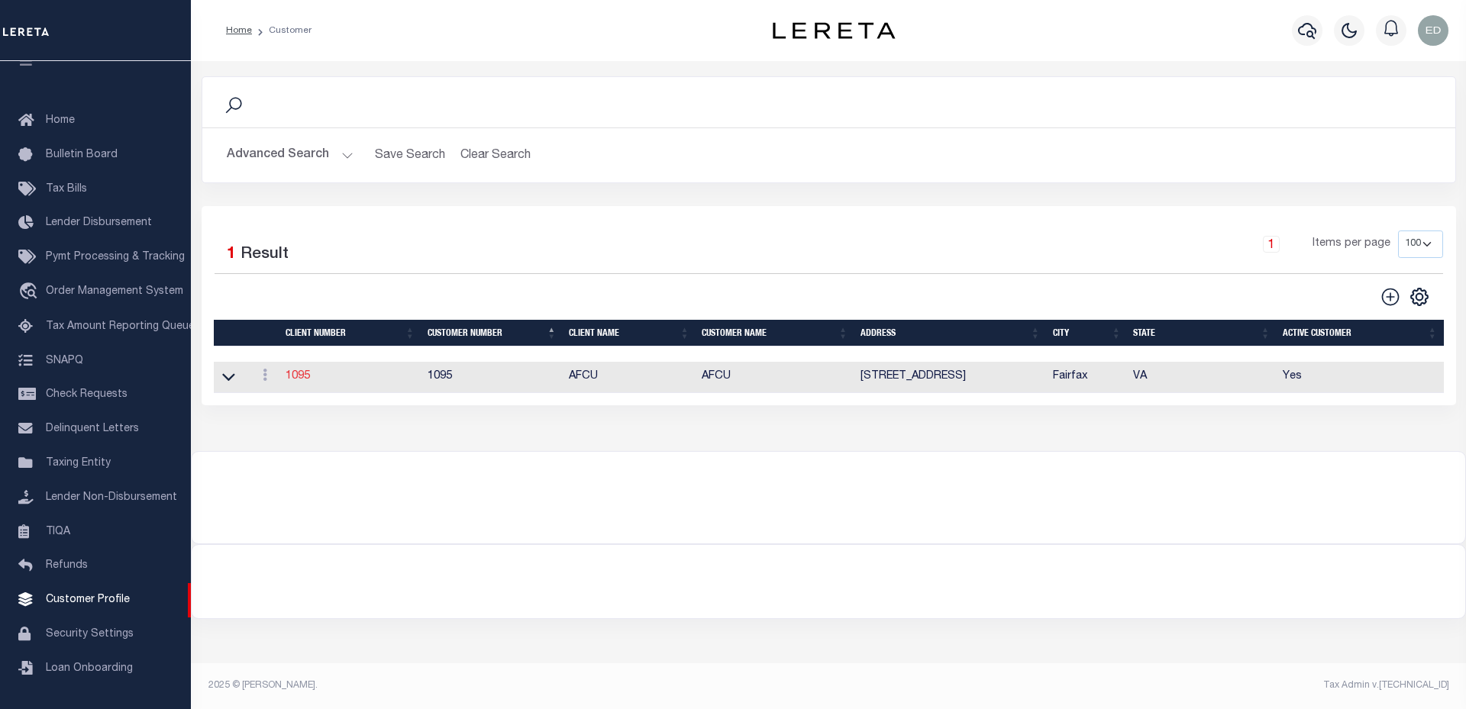
click at [302, 379] on link "1095" at bounding box center [297, 376] width 24 height 11
select select
type input "AFCU"
type input "1095"
type input "AFCU"
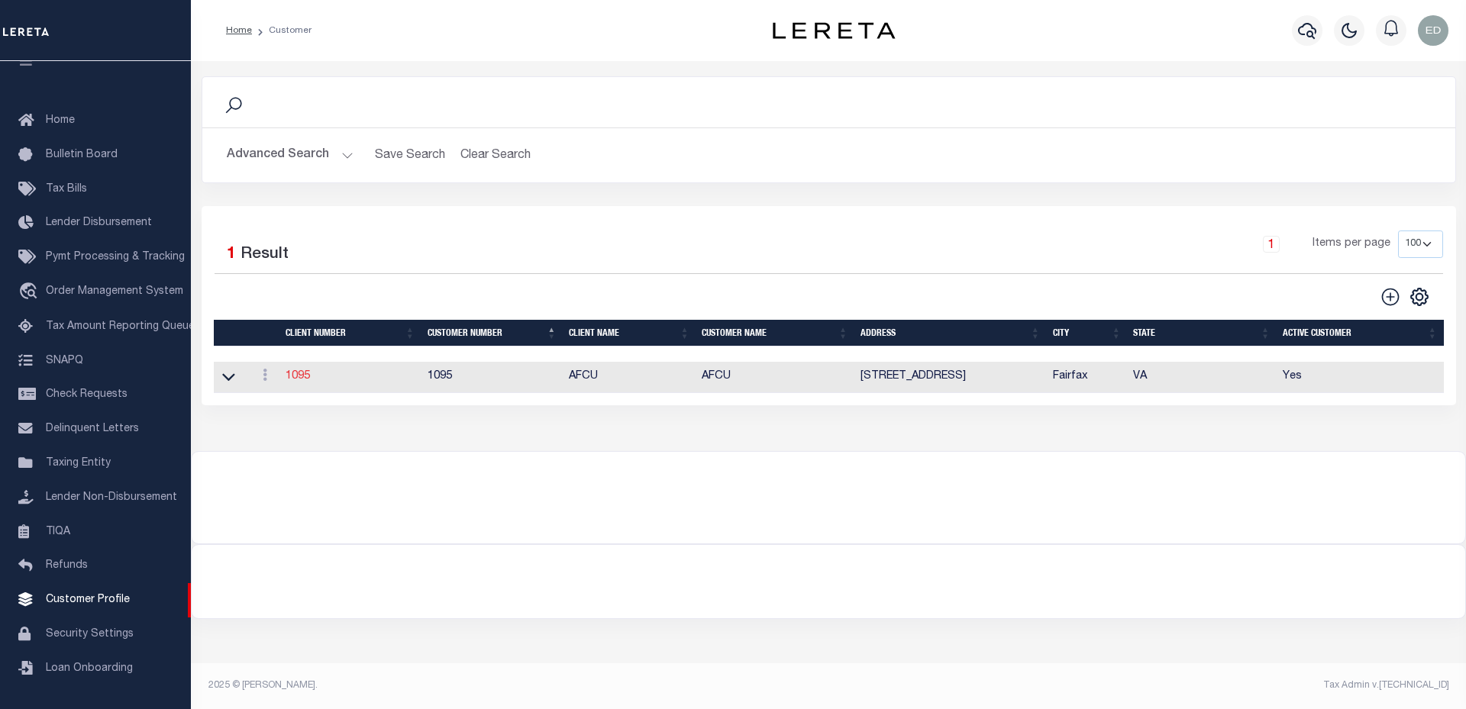
type input "[PERSON_NAME]"
select select "Mixed Portfolio"
type input "[PERSON_NAME]"
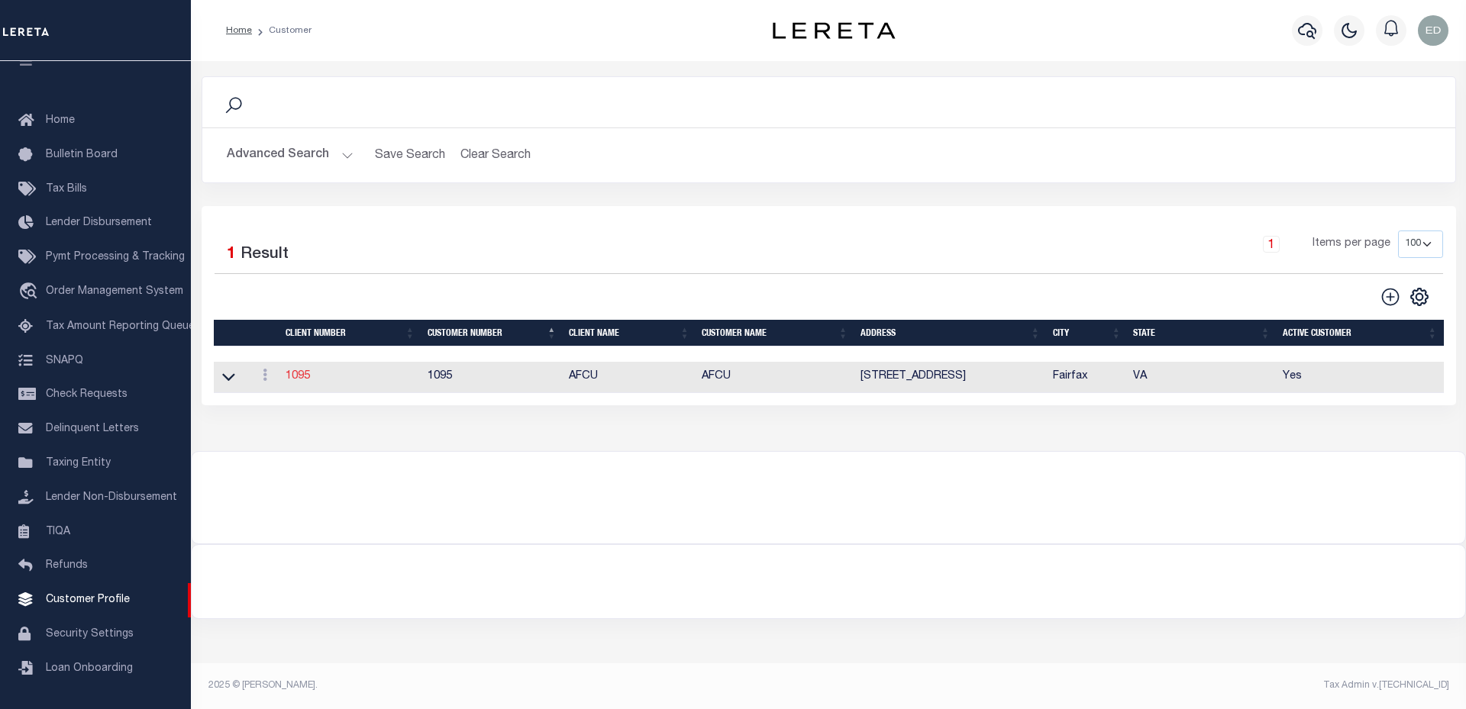
checkbox input "true"
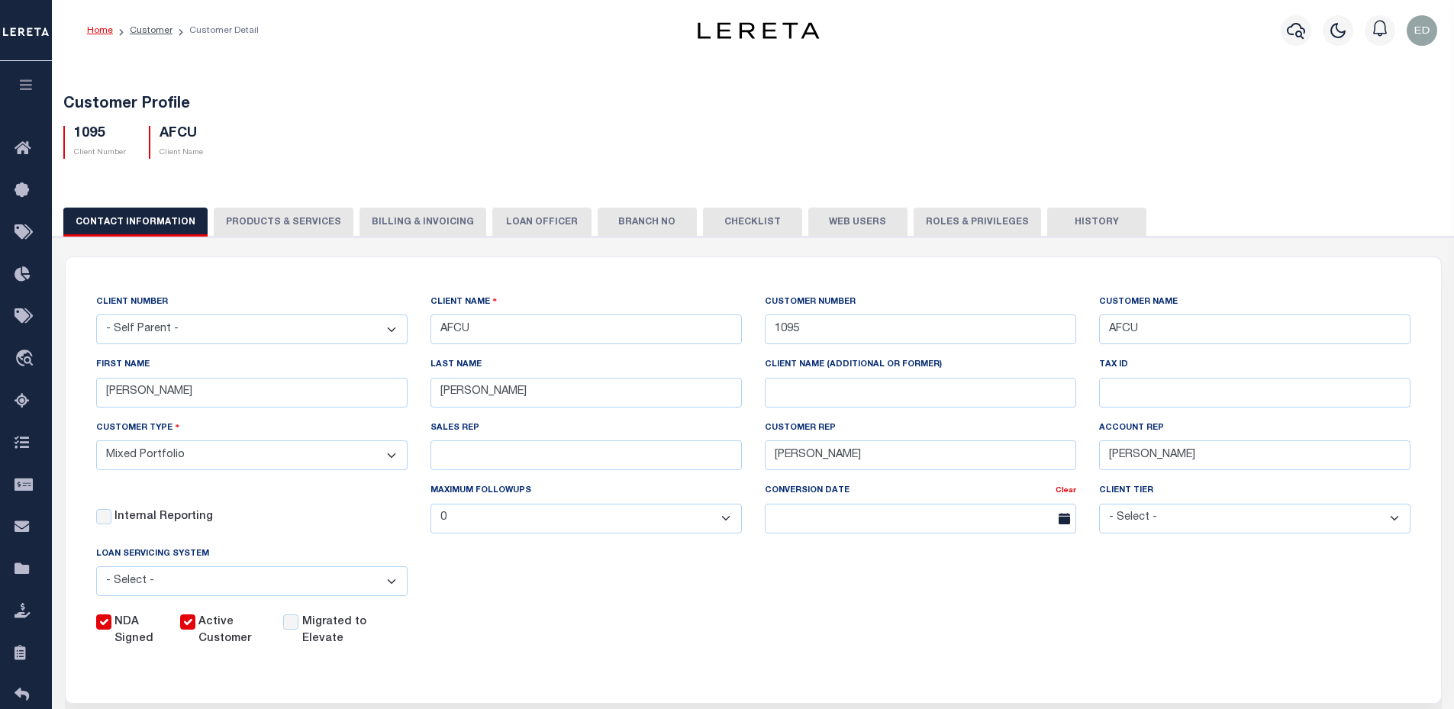
click at [284, 212] on button "PRODUCTS & SERVICES" at bounding box center [284, 222] width 140 height 29
select select "STX"
checkbox input "true"
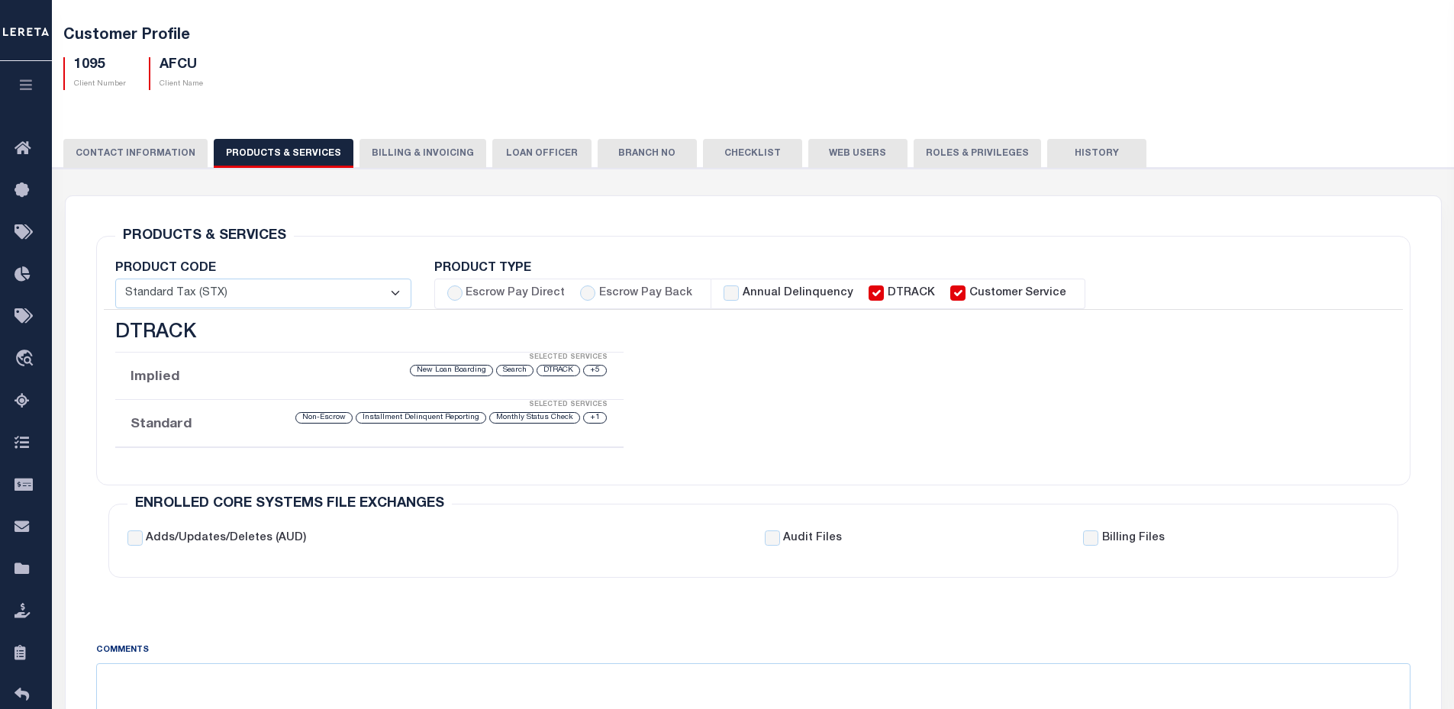
scroll to position [153, 0]
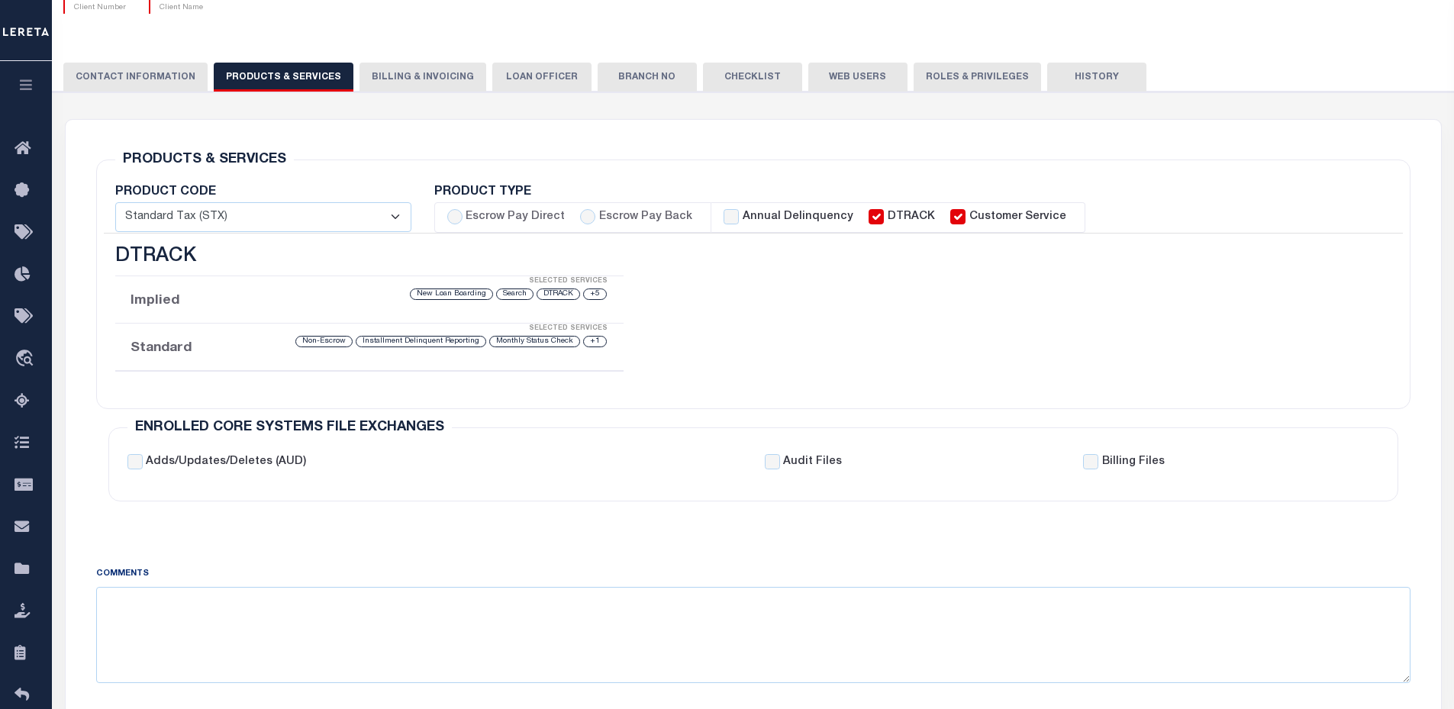
click at [319, 307] on li "Implied Selected Services +5 DTRACK Search New Loan Boarding" at bounding box center [369, 299] width 509 height 47
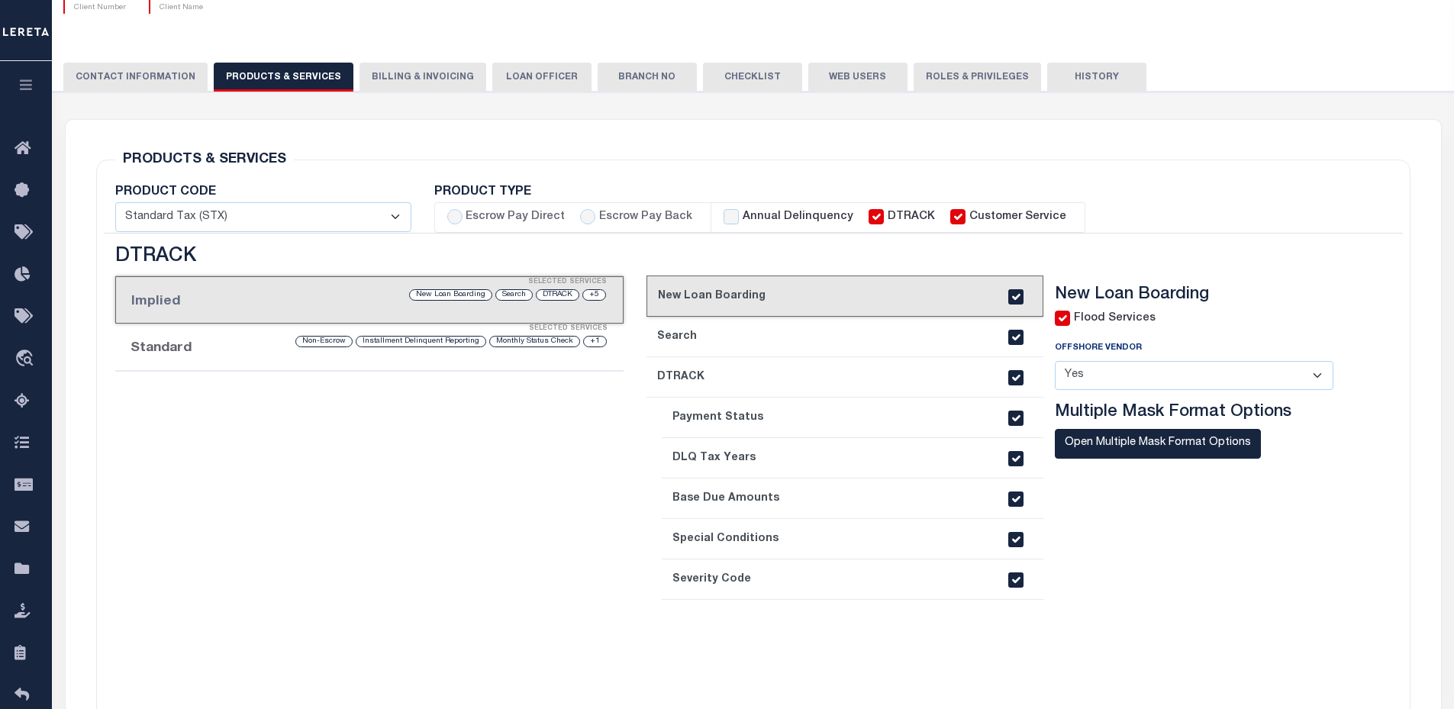
click at [834, 345] on link "2. Search" at bounding box center [845, 337] width 397 height 40
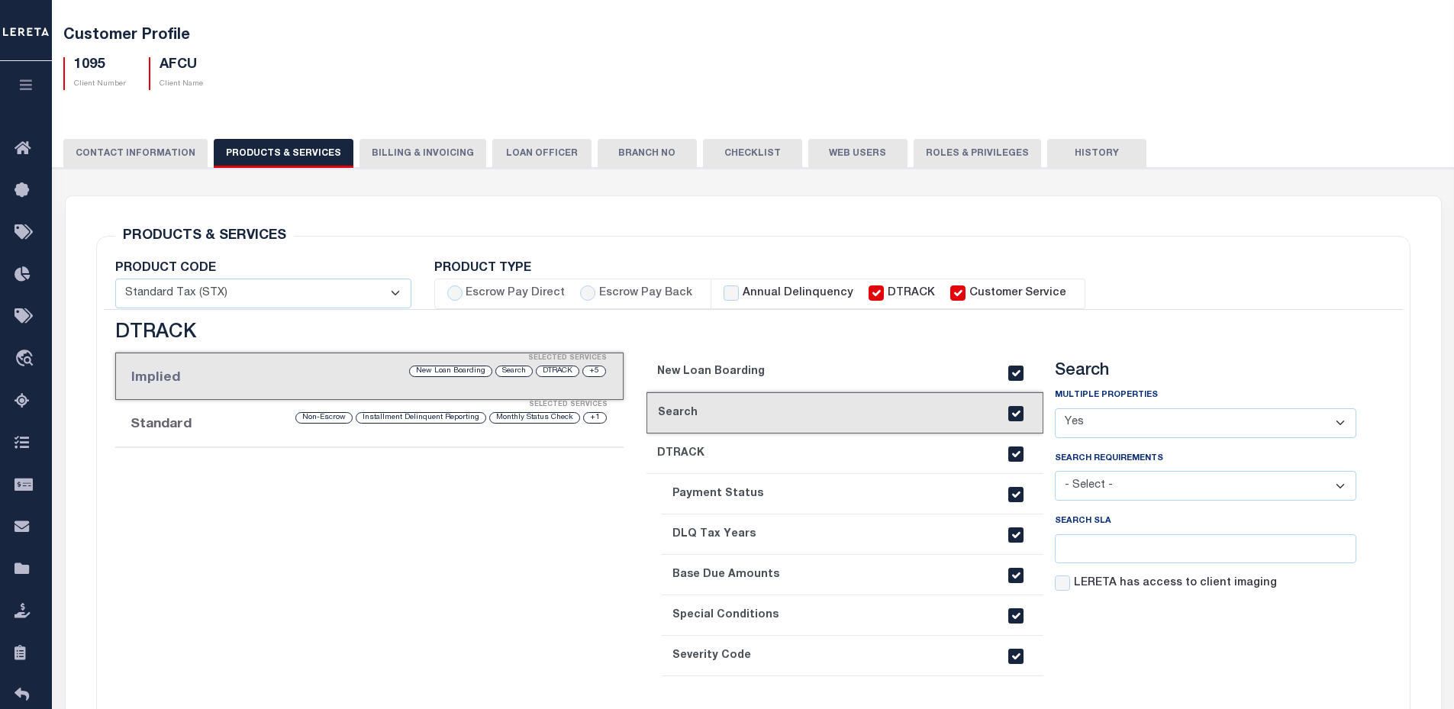
scroll to position [0, 0]
